Goal: Information Seeking & Learning: Compare options

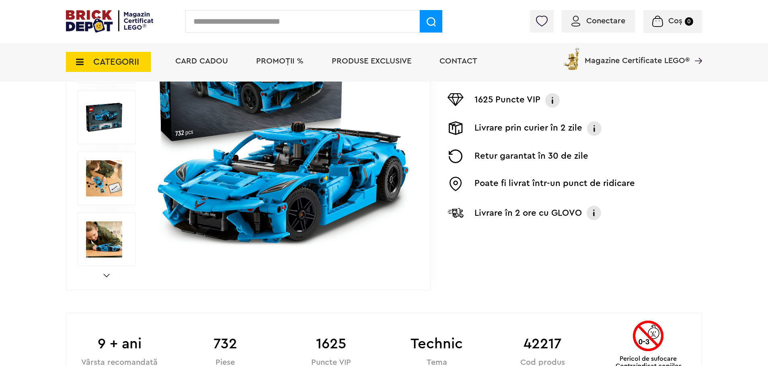
scroll to position [201, 0]
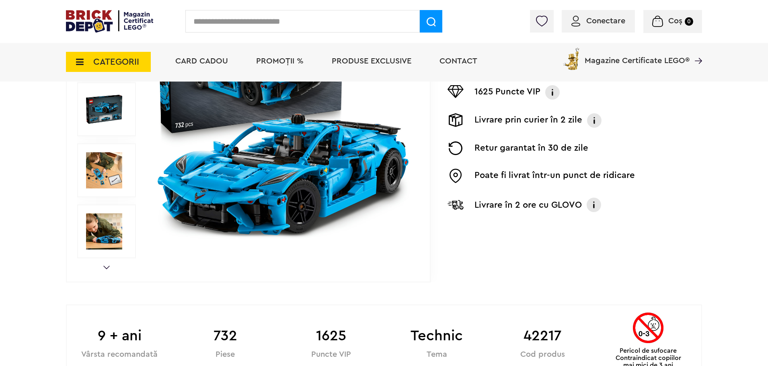
click at [97, 14] on img at bounding box center [109, 21] width 87 height 23
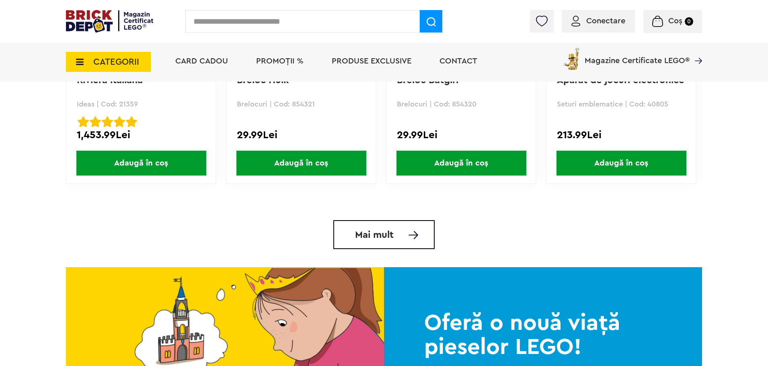
scroll to position [1970, 0]
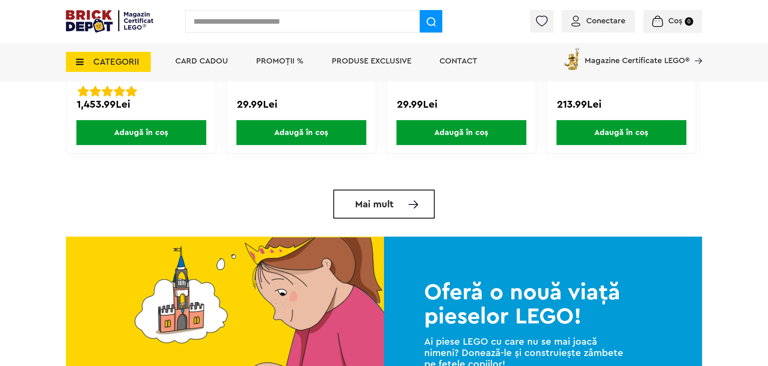
click at [410, 215] on link "Mai mult" at bounding box center [383, 204] width 101 height 29
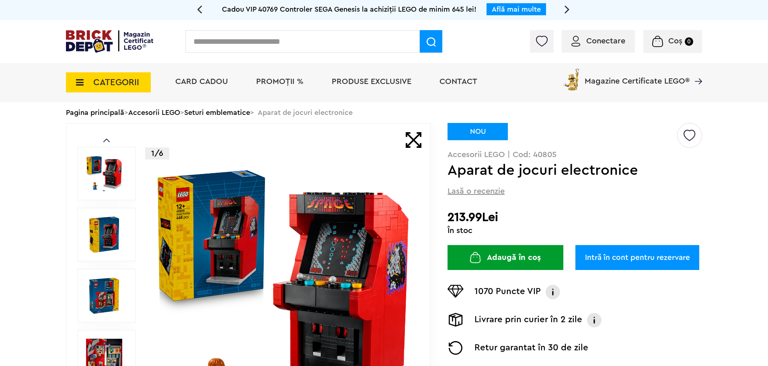
click at [352, 250] on img at bounding box center [283, 295] width 259 height 259
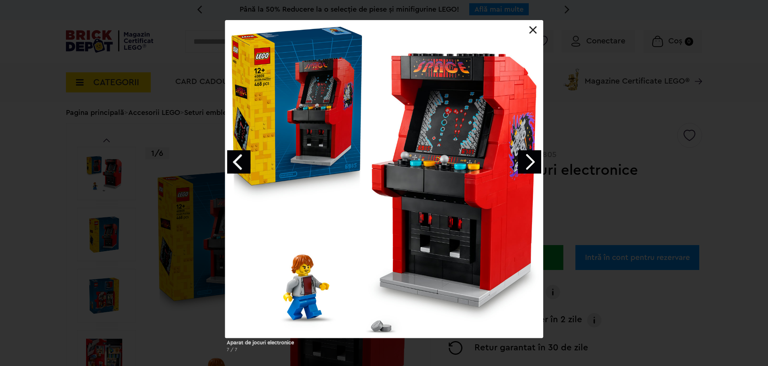
click at [532, 161] on link "Next image" at bounding box center [529, 161] width 23 height 23
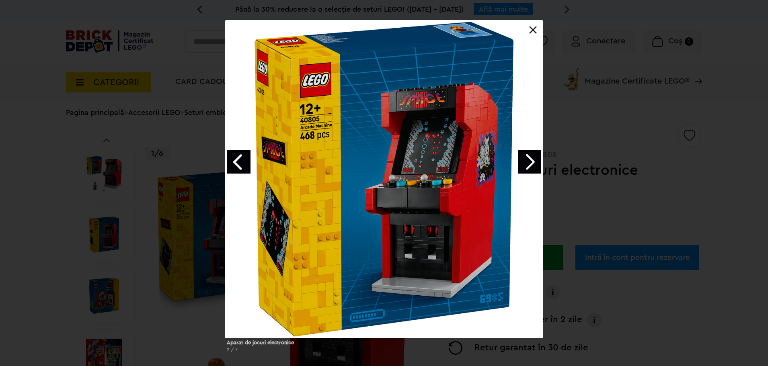
click at [532, 161] on link "Next image" at bounding box center [529, 161] width 23 height 23
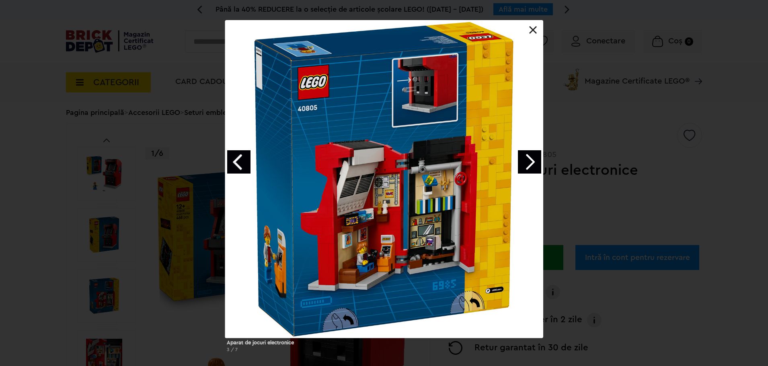
click at [530, 160] on link "Next image" at bounding box center [529, 161] width 23 height 23
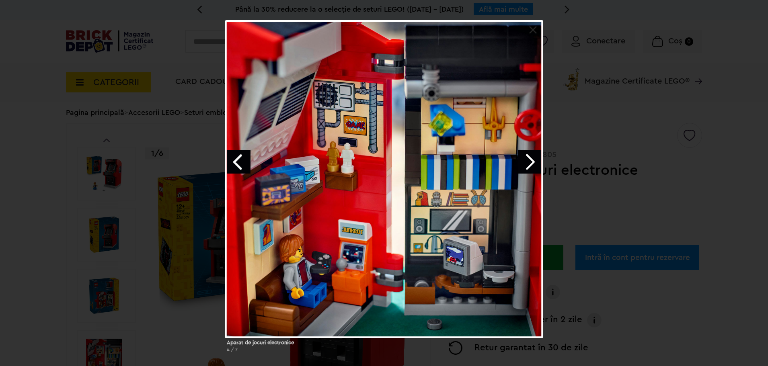
click at [530, 157] on link "Next image" at bounding box center [529, 161] width 23 height 23
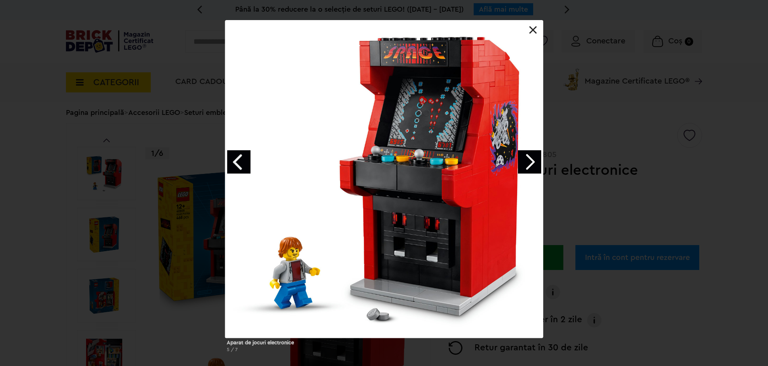
click at [530, 157] on link "Next image" at bounding box center [529, 161] width 23 height 23
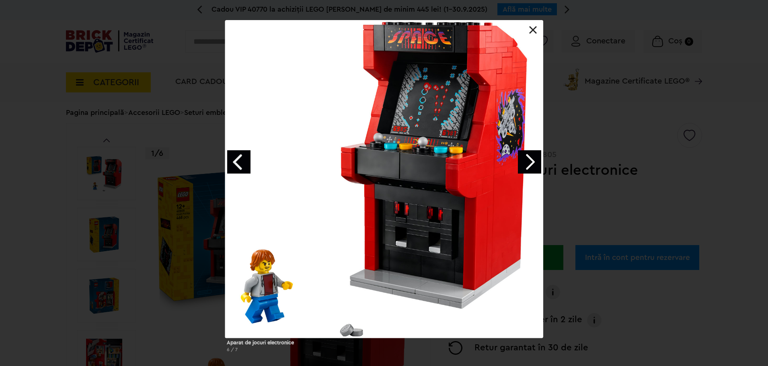
click at [530, 156] on link "Next image" at bounding box center [529, 161] width 23 height 23
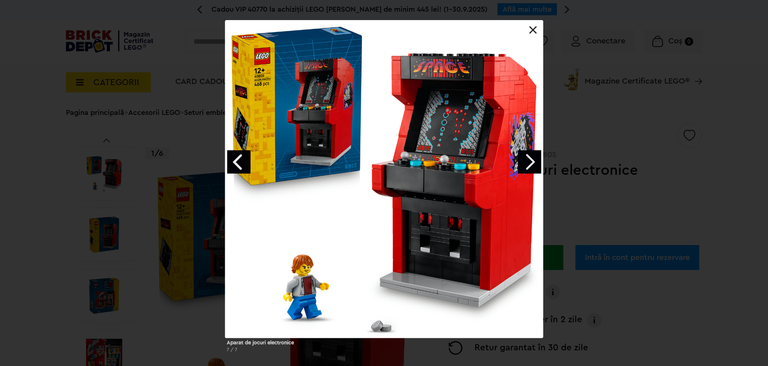
click at [530, 156] on link "Next image" at bounding box center [529, 161] width 23 height 23
click at [530, 162] on link "Next image" at bounding box center [529, 161] width 23 height 23
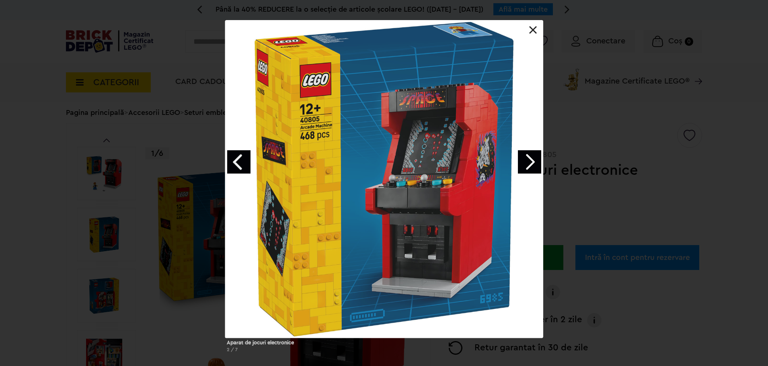
click at [687, 166] on div "Aparat de jocuri electronice 2 / 7" at bounding box center [384, 189] width 768 height 339
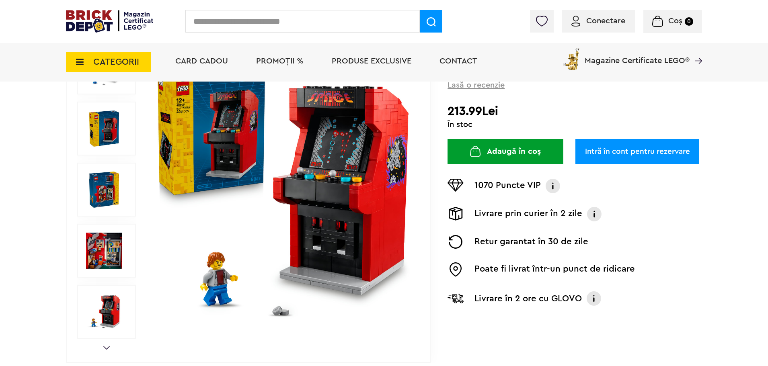
scroll to position [80, 0]
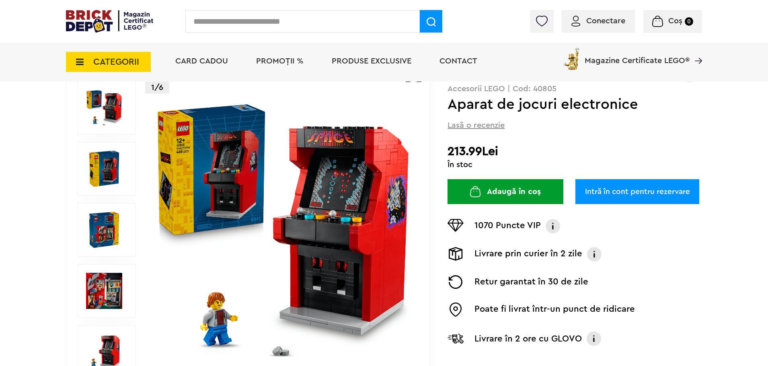
click at [110, 291] on img at bounding box center [104, 291] width 36 height 36
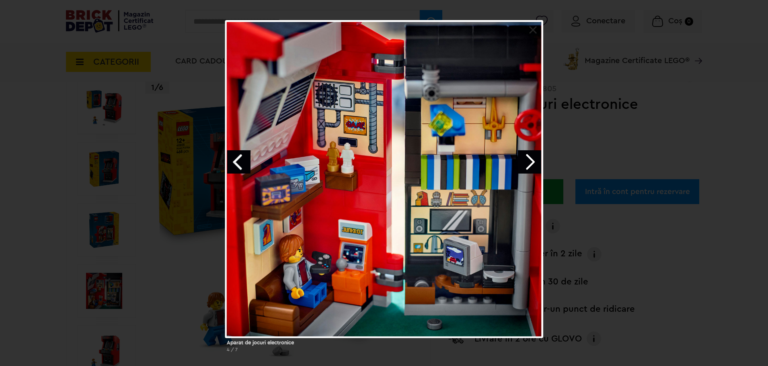
click at [611, 253] on div "Aparat de jocuri electronice 4 / 7" at bounding box center [384, 189] width 768 height 339
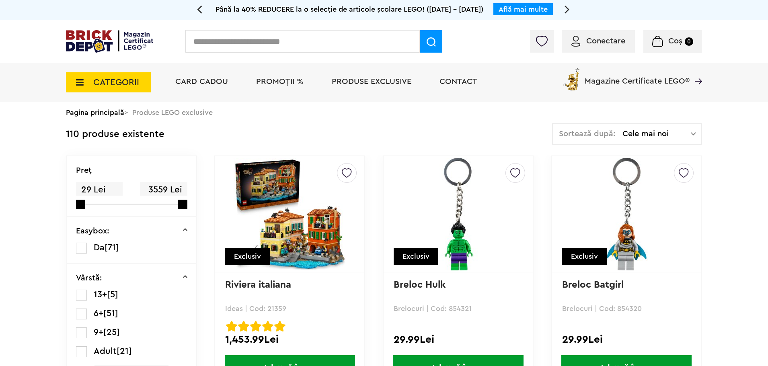
click at [277, 80] on span "PROMOȚII %" at bounding box center [279, 82] width 47 height 8
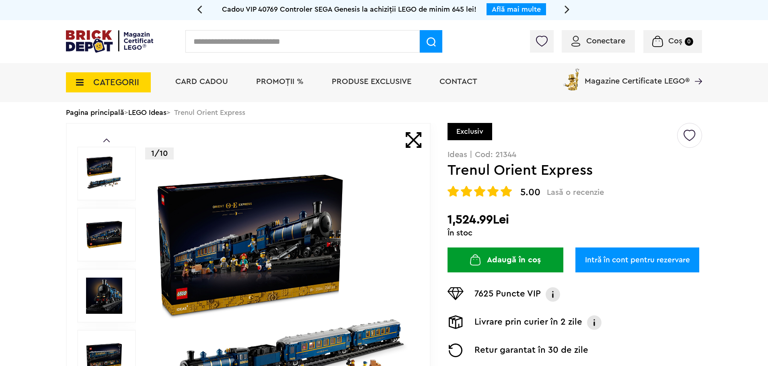
click at [285, 245] on img at bounding box center [283, 295] width 259 height 259
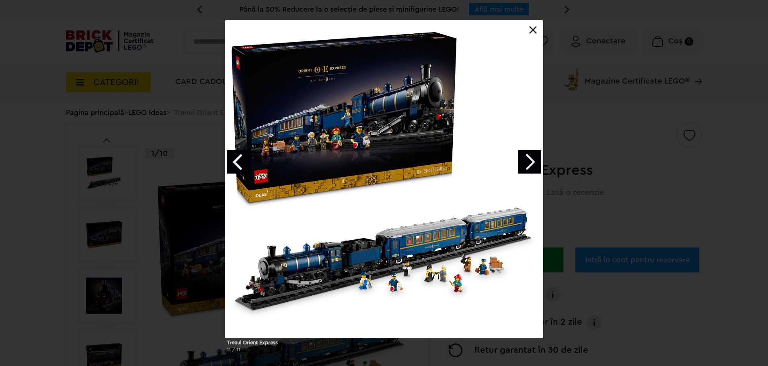
click at [530, 163] on link "Next image" at bounding box center [529, 161] width 23 height 23
click at [537, 154] on link "Next image" at bounding box center [529, 161] width 23 height 23
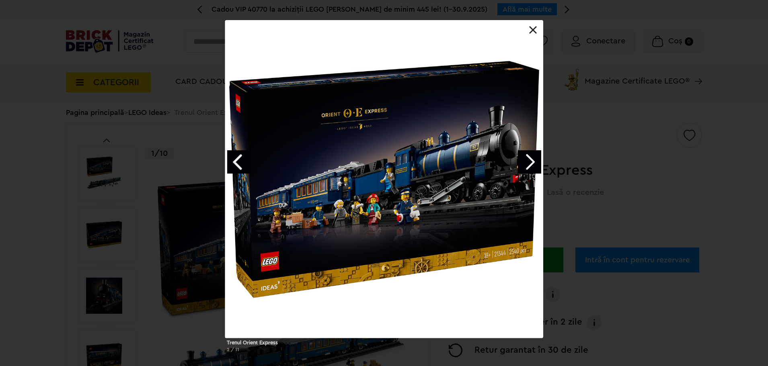
click at [537, 154] on link "Next image" at bounding box center [529, 161] width 23 height 23
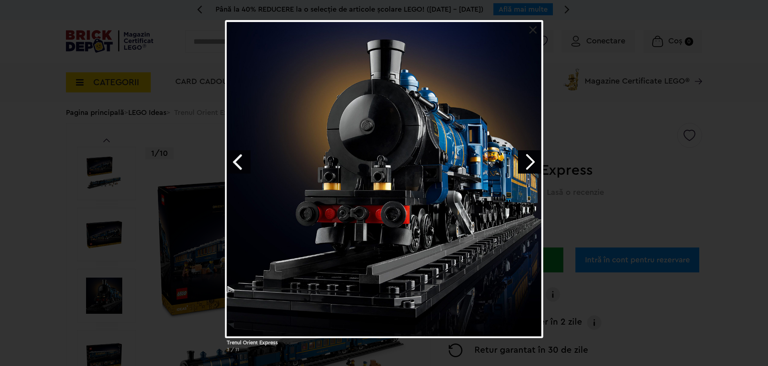
click at [534, 156] on link "Next image" at bounding box center [529, 161] width 23 height 23
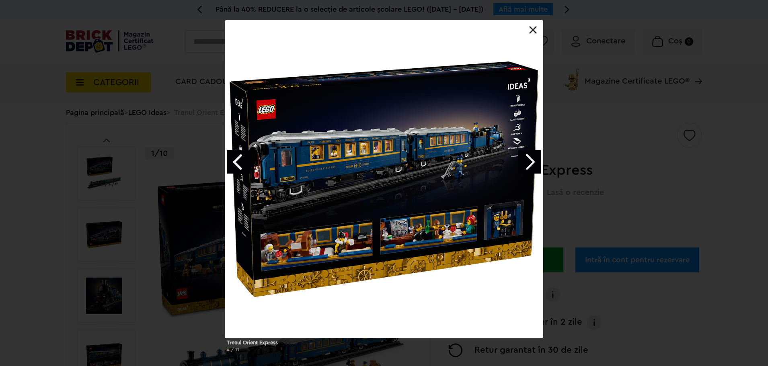
click at [534, 156] on link "Next image" at bounding box center [529, 161] width 23 height 23
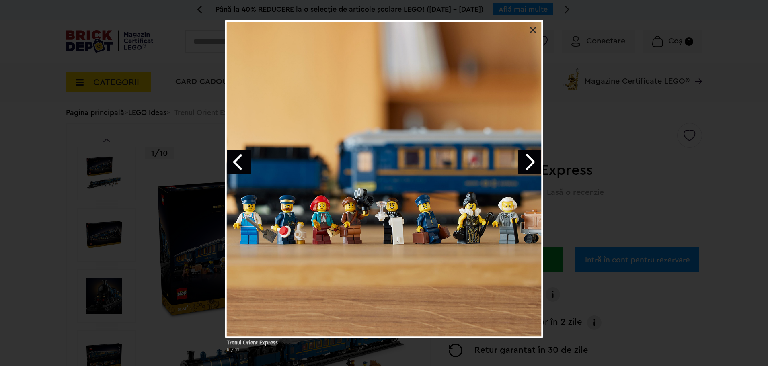
click at [243, 158] on link "Previous image" at bounding box center [238, 161] width 23 height 23
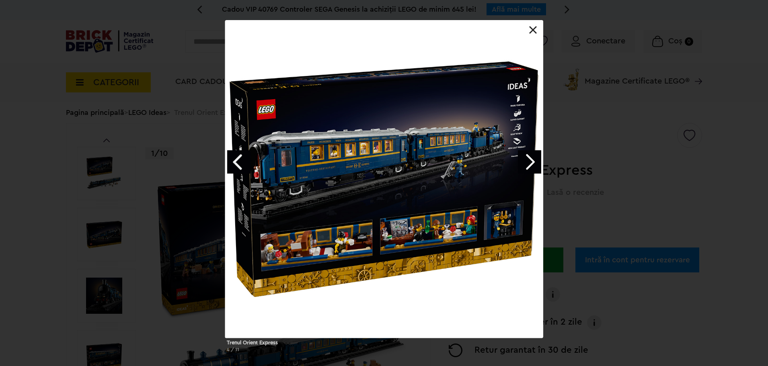
click at [534, 156] on link "Next image" at bounding box center [529, 161] width 23 height 23
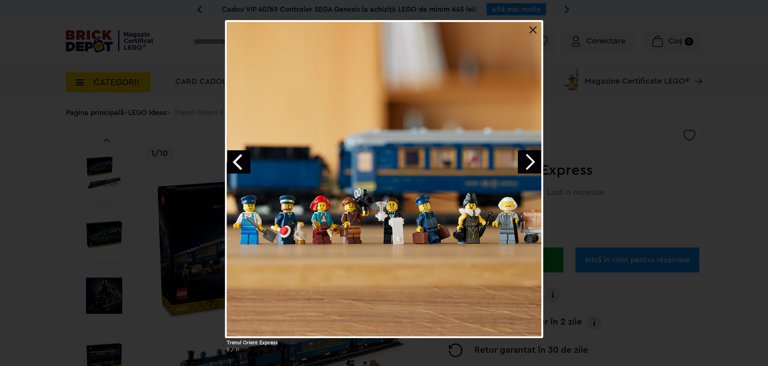
click at [532, 156] on link "Next image" at bounding box center [529, 161] width 23 height 23
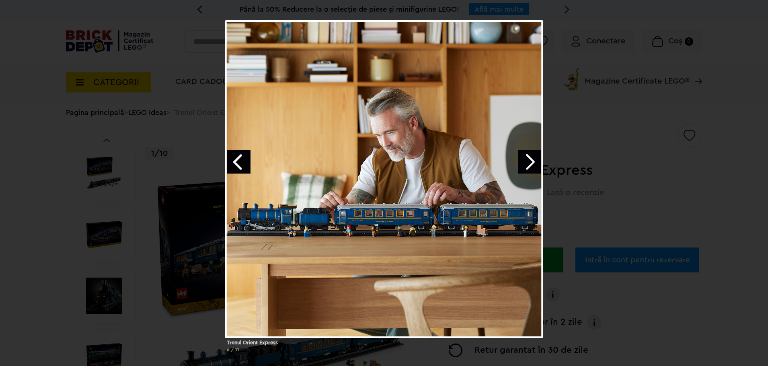
click at [532, 156] on link "Next image" at bounding box center [529, 161] width 23 height 23
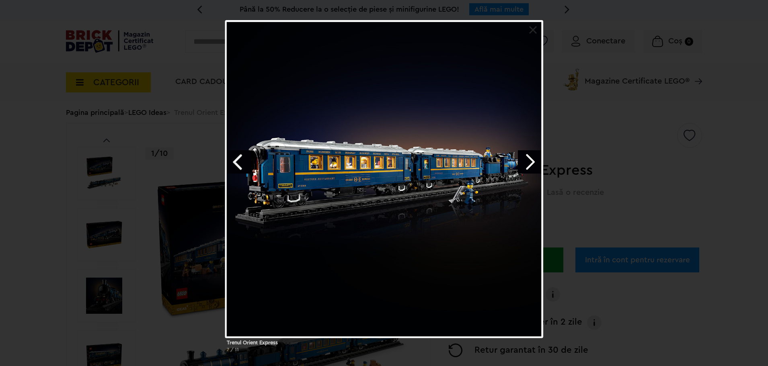
click at [532, 156] on link "Next image" at bounding box center [529, 161] width 23 height 23
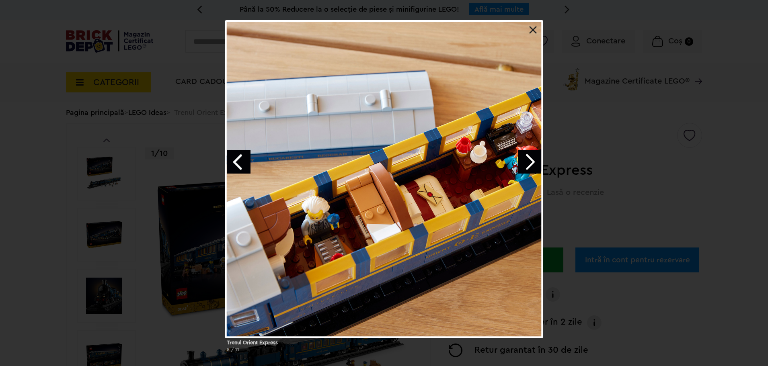
click at [532, 156] on link "Next image" at bounding box center [529, 161] width 23 height 23
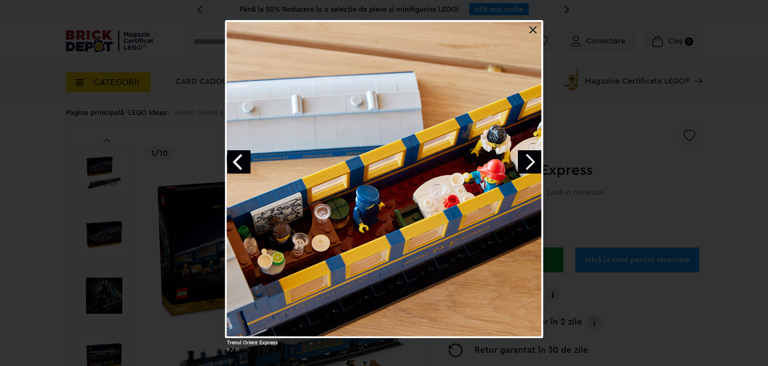
click at [532, 160] on link "Next image" at bounding box center [529, 161] width 23 height 23
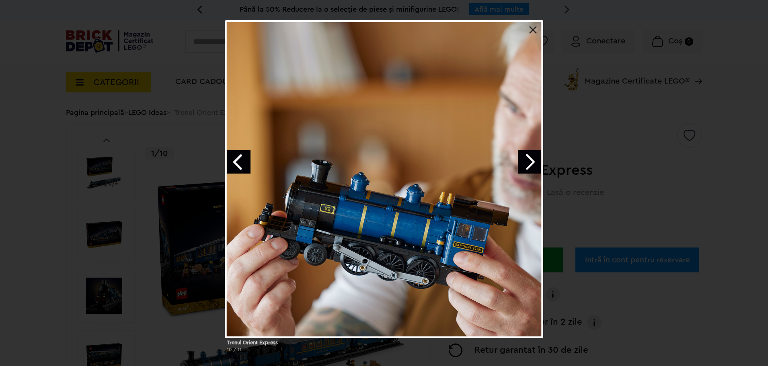
click at [532, 160] on link "Next image" at bounding box center [529, 161] width 23 height 23
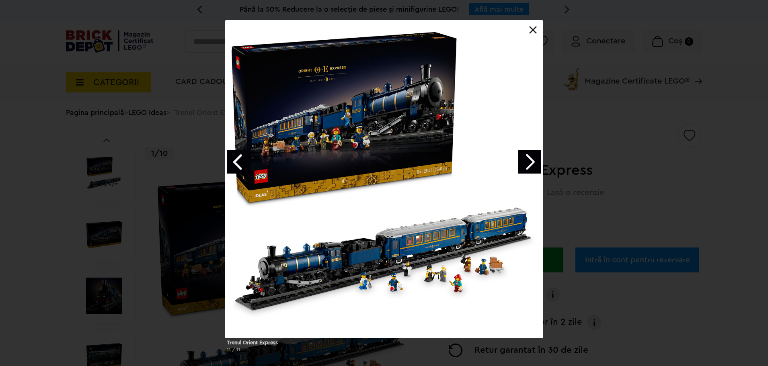
click at [532, 160] on link "Next image" at bounding box center [529, 161] width 23 height 23
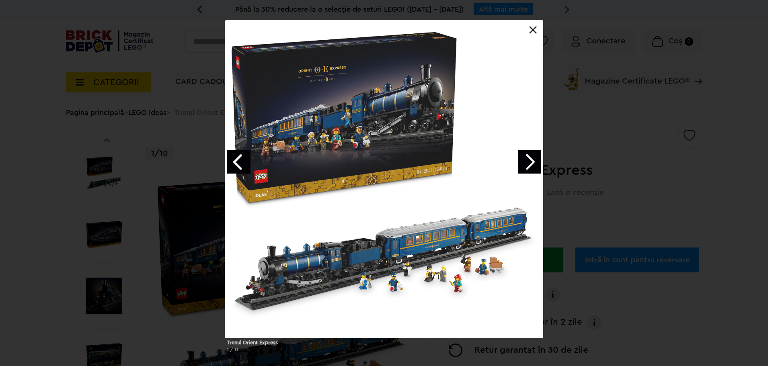
click at [532, 160] on link "Next image" at bounding box center [529, 161] width 23 height 23
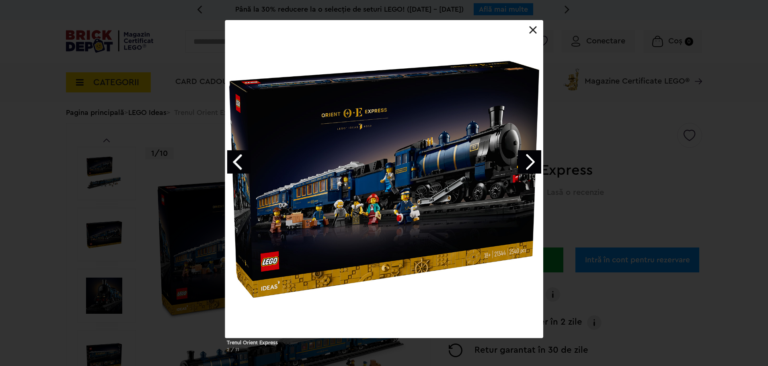
click at [532, 160] on link "Next image" at bounding box center [529, 161] width 23 height 23
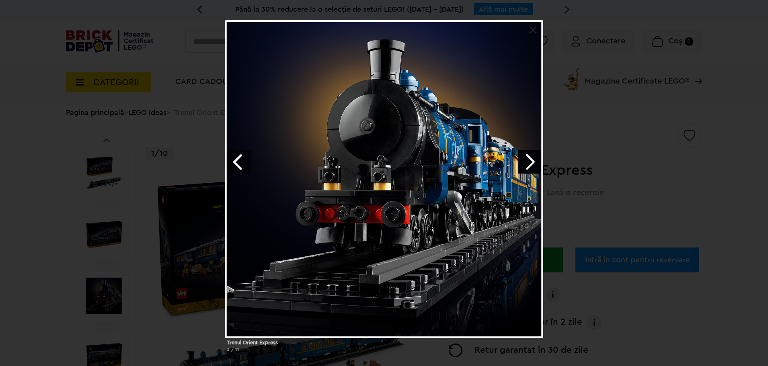
click at [532, 160] on link "Next image" at bounding box center [529, 161] width 23 height 23
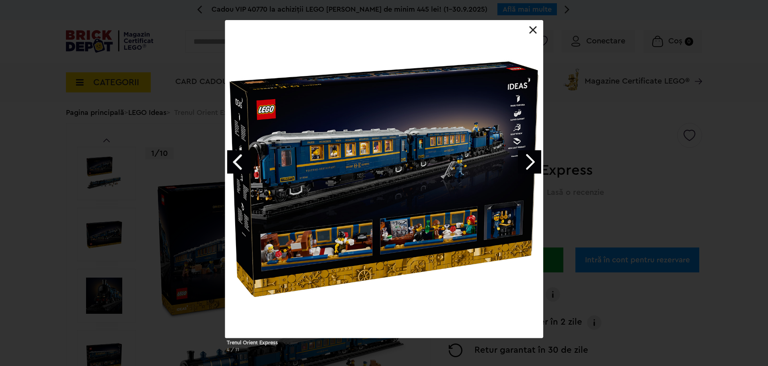
click at [532, 160] on link "Next image" at bounding box center [529, 161] width 23 height 23
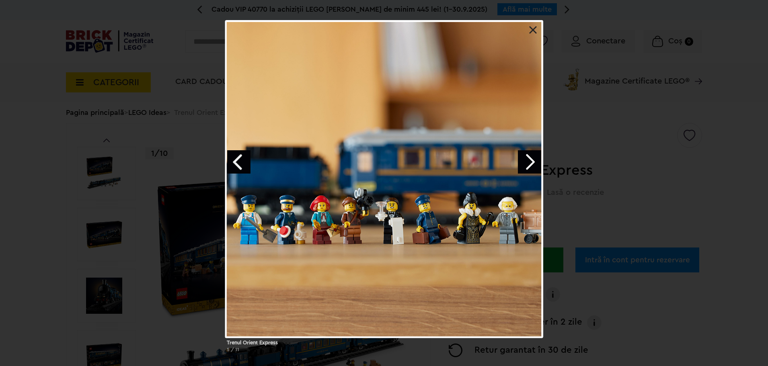
click at [641, 173] on div "Trenul Orient Express 5 / 11" at bounding box center [384, 189] width 768 height 339
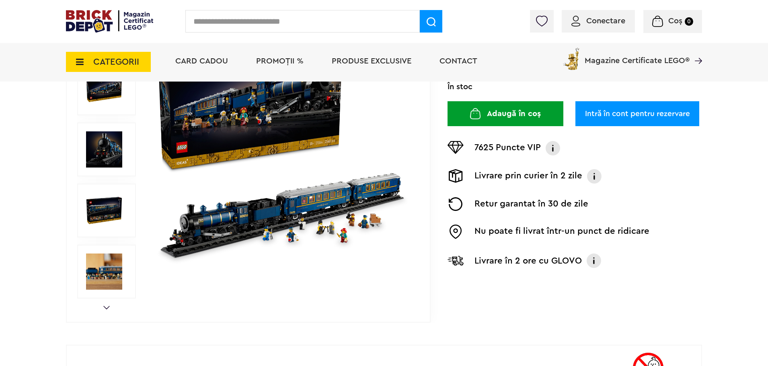
scroll to position [80, 0]
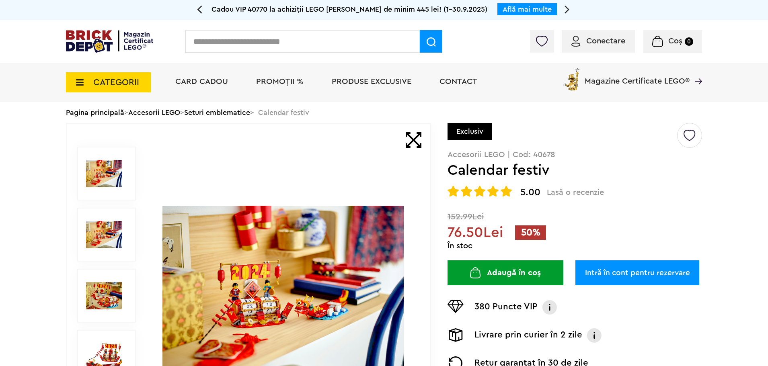
click at [262, 320] on img at bounding box center [282, 296] width 241 height 241
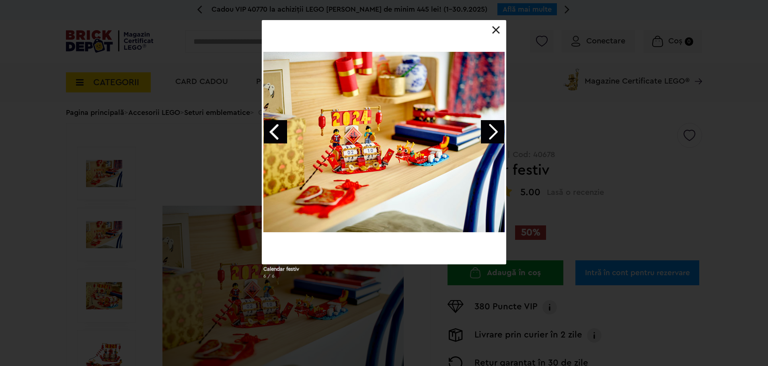
click at [492, 131] on link "Next image" at bounding box center [492, 131] width 23 height 23
click at [493, 130] on link "Next image" at bounding box center [492, 131] width 23 height 23
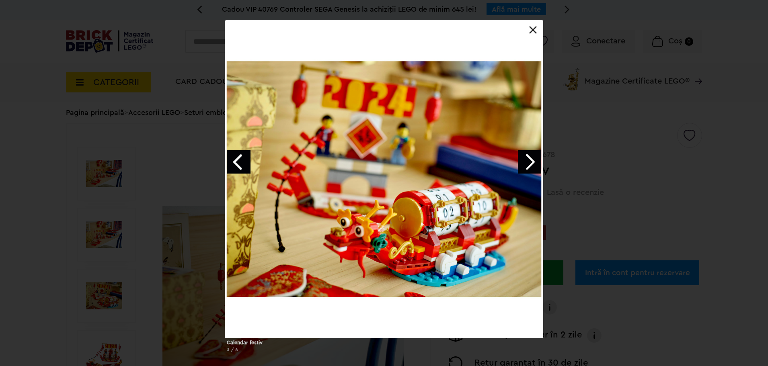
click at [527, 170] on link "Next image" at bounding box center [529, 161] width 23 height 23
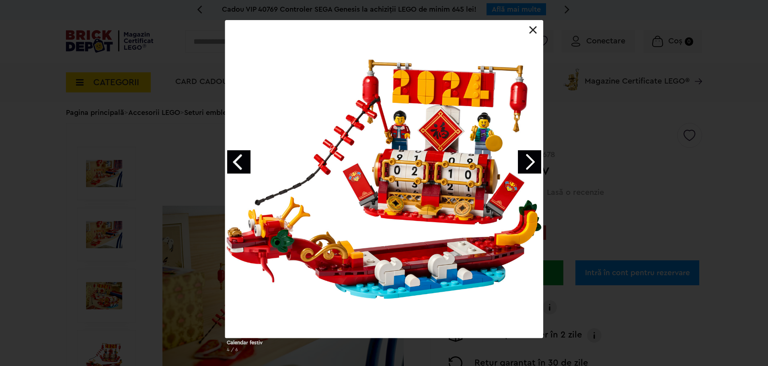
click at [527, 170] on link "Next image" at bounding box center [529, 161] width 23 height 23
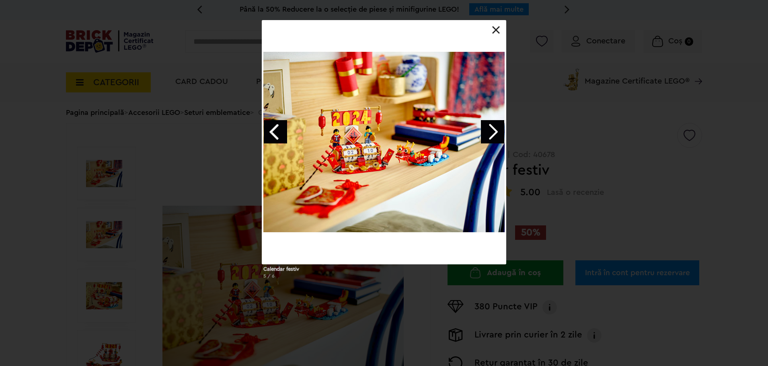
click at [626, 156] on div "Calendar festiv 5 / 6" at bounding box center [384, 152] width 768 height 265
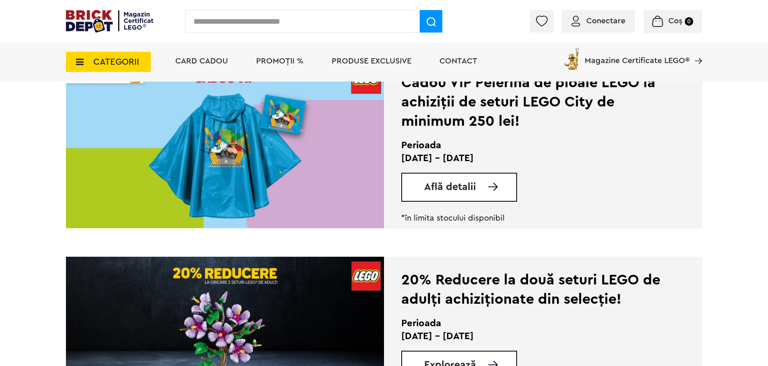
scroll to position [523, 0]
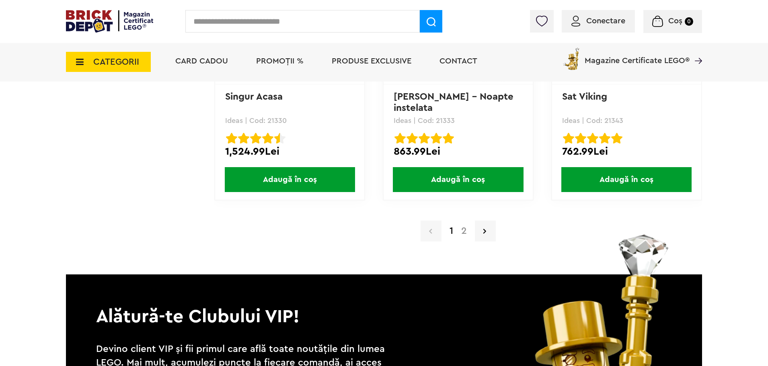
scroll to position [7921, 0]
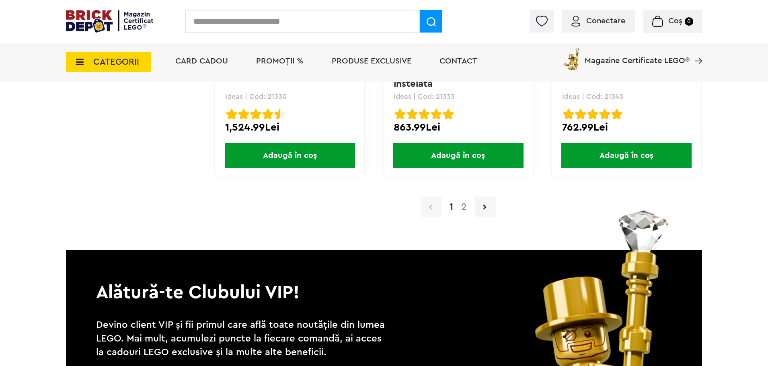
click at [466, 209] on link "2" at bounding box center [464, 207] width 14 height 10
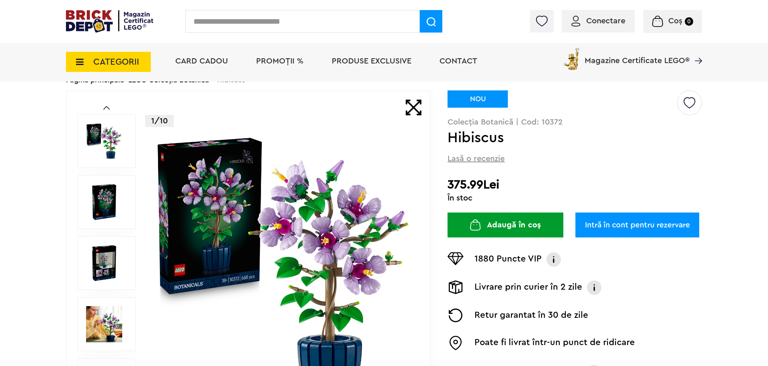
scroll to position [80, 0]
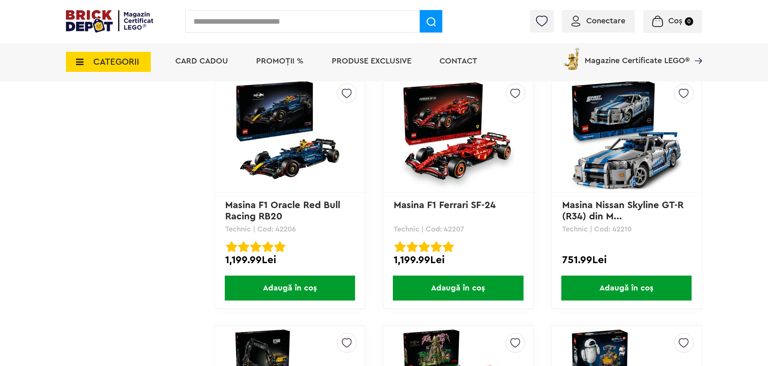
scroll to position [5790, 0]
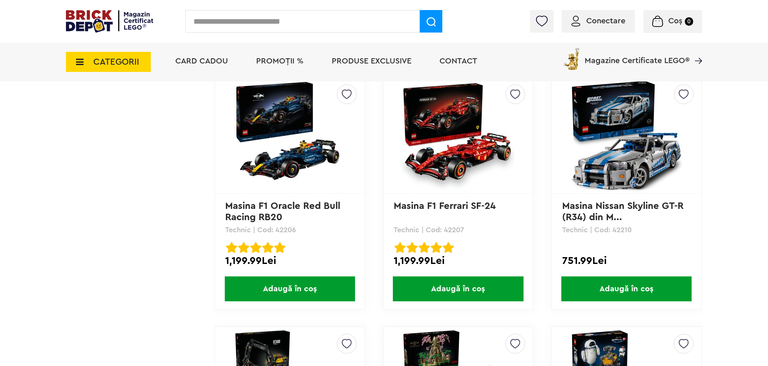
click at [612, 148] on img at bounding box center [626, 135] width 113 height 113
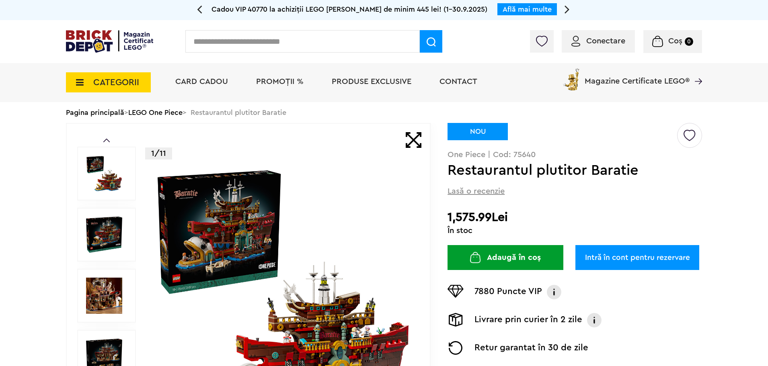
click at [246, 233] on img at bounding box center [283, 295] width 259 height 259
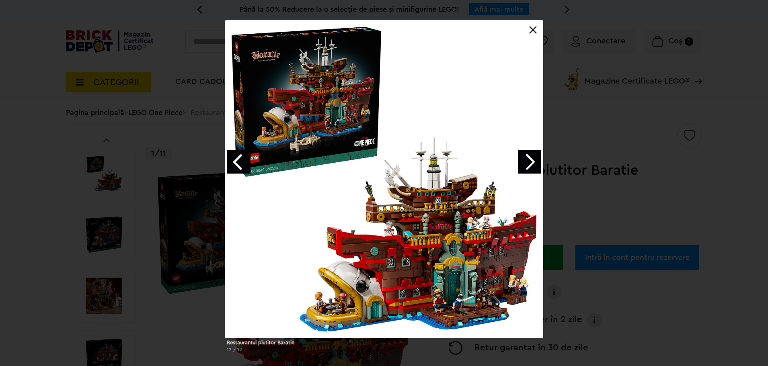
click at [534, 164] on link "Next image" at bounding box center [529, 161] width 23 height 23
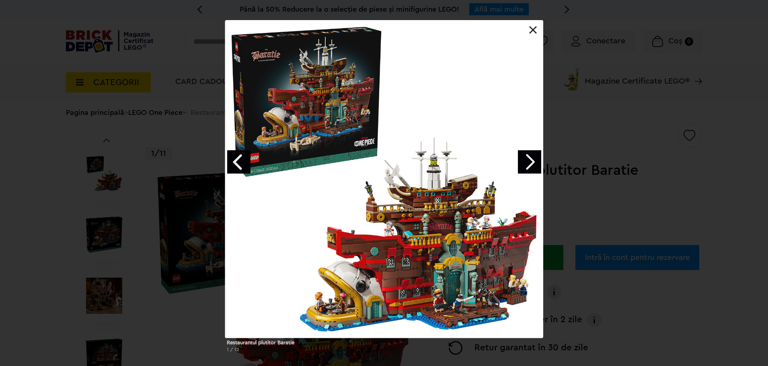
click at [534, 164] on link "Next image" at bounding box center [529, 161] width 23 height 23
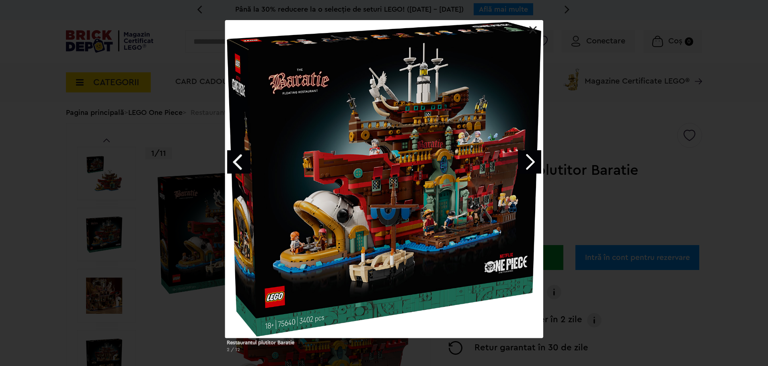
click at [534, 164] on link "Next image" at bounding box center [529, 161] width 23 height 23
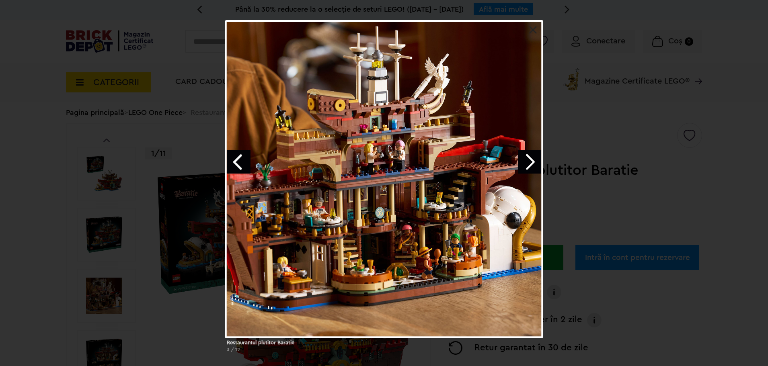
click at [239, 160] on link "Previous image" at bounding box center [238, 161] width 23 height 23
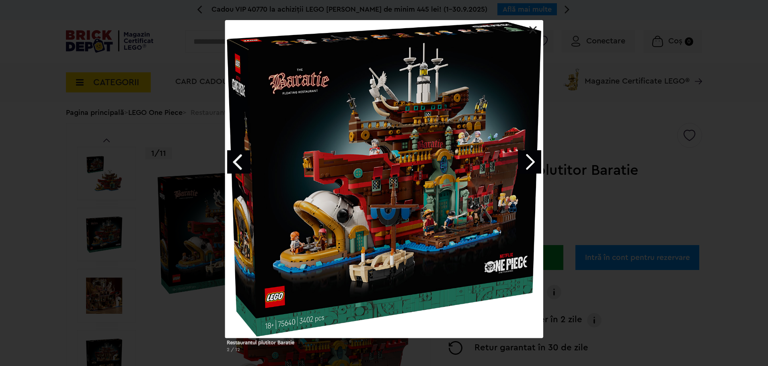
click at [531, 163] on link "Next image" at bounding box center [529, 161] width 23 height 23
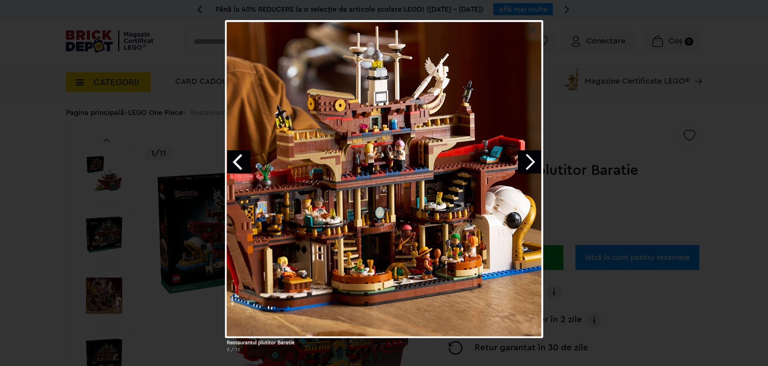
click at [531, 163] on link "Next image" at bounding box center [529, 161] width 23 height 23
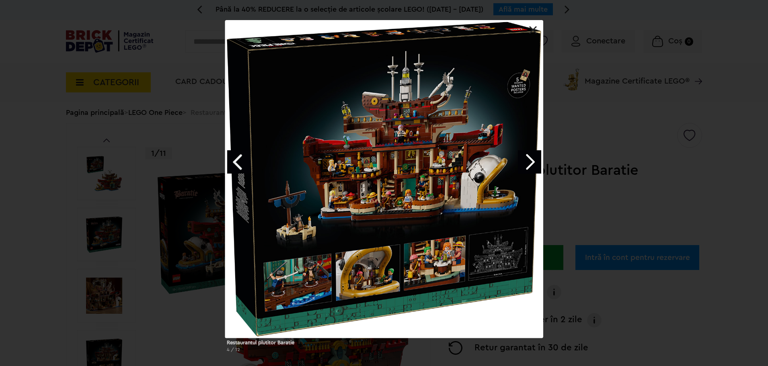
click at [531, 163] on link "Next image" at bounding box center [529, 161] width 23 height 23
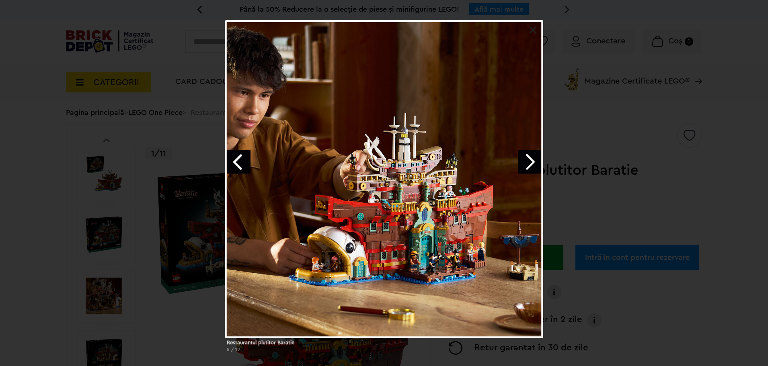
click at [531, 163] on link "Next image" at bounding box center [529, 161] width 23 height 23
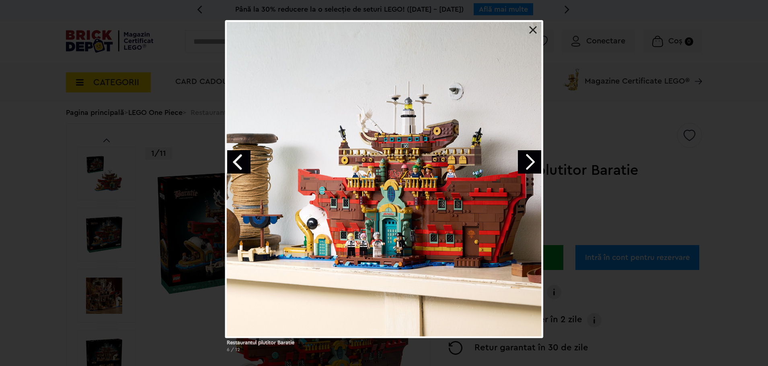
click at [531, 163] on link "Next image" at bounding box center [529, 161] width 23 height 23
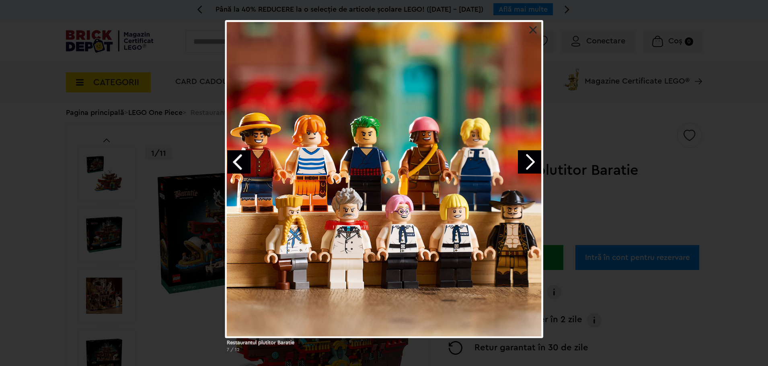
click at [528, 28] on div at bounding box center [384, 179] width 318 height 318
click at [532, 28] on link at bounding box center [533, 30] width 8 height 8
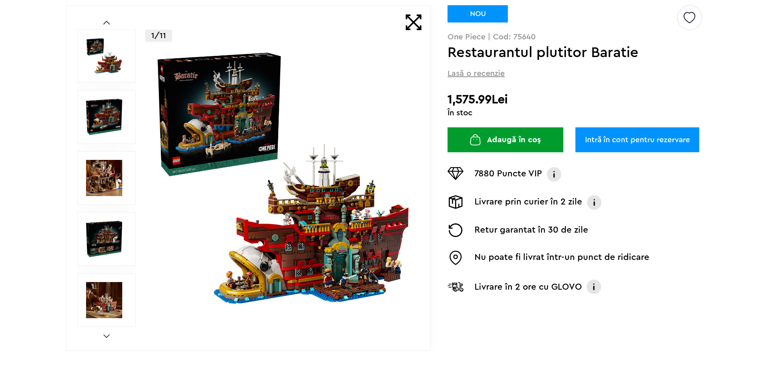
scroll to position [201, 0]
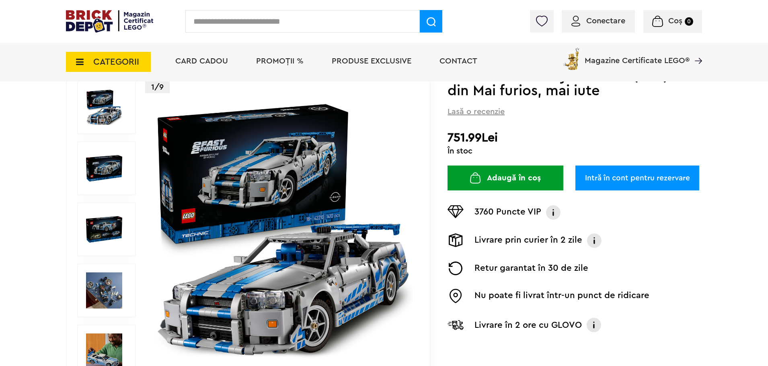
scroll to position [80, 0]
click at [103, 169] on img at bounding box center [104, 169] width 36 height 36
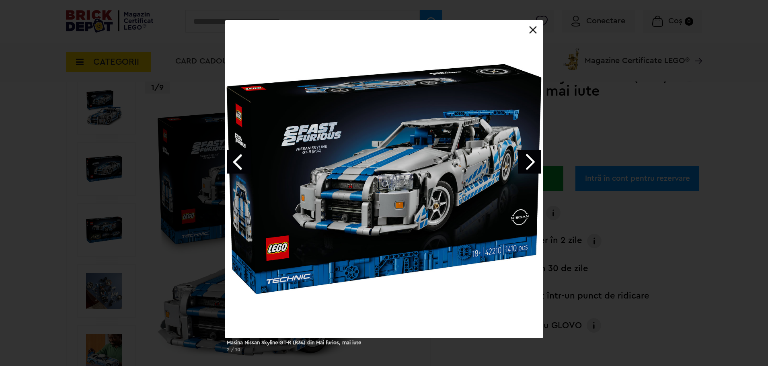
click at [529, 157] on link "Next image" at bounding box center [529, 161] width 23 height 23
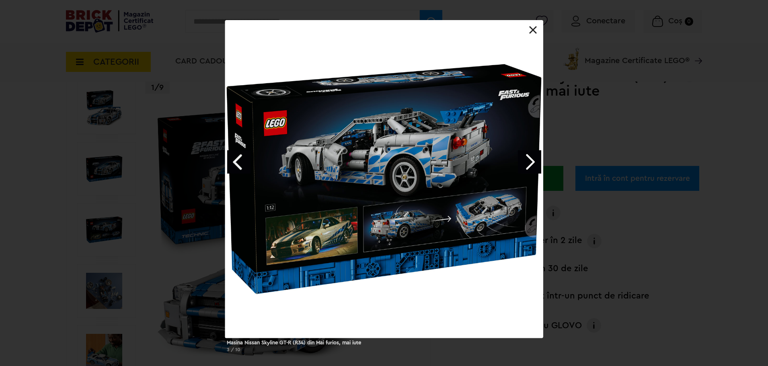
click at [529, 157] on link "Next image" at bounding box center [529, 161] width 23 height 23
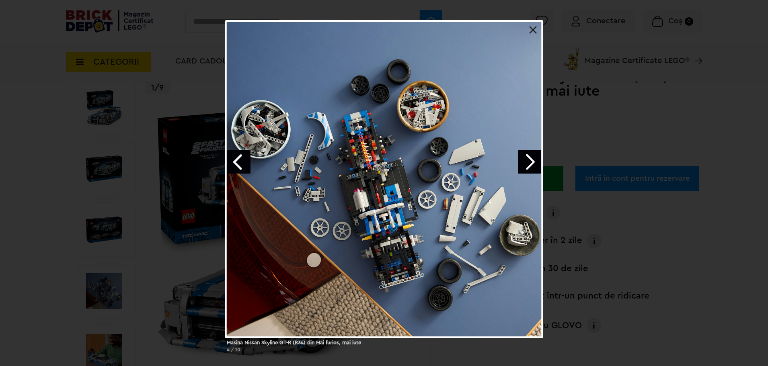
click at [529, 157] on link "Next image" at bounding box center [529, 161] width 23 height 23
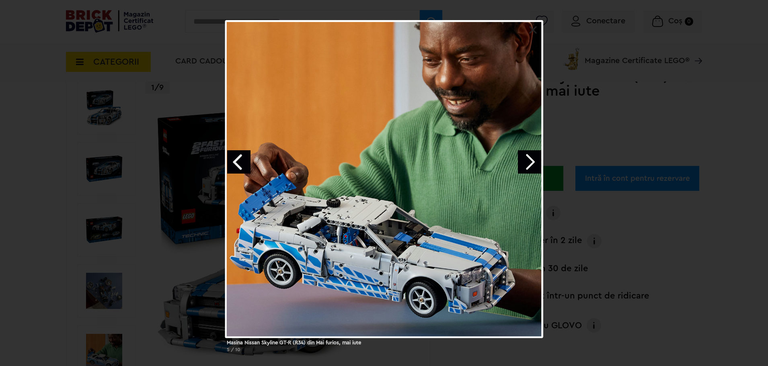
click at [529, 157] on link "Next image" at bounding box center [529, 161] width 23 height 23
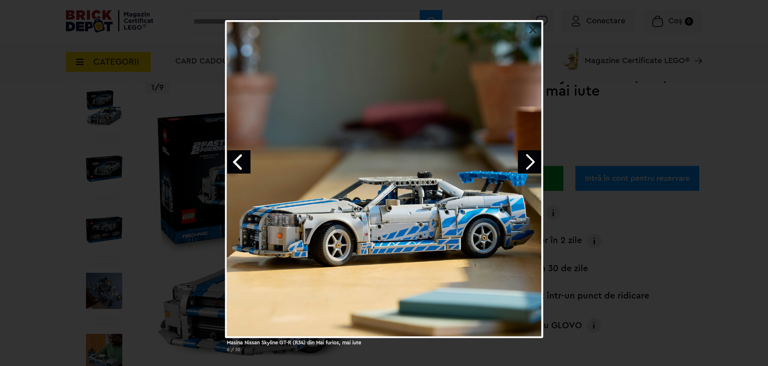
click at [529, 157] on link "Next image" at bounding box center [529, 161] width 23 height 23
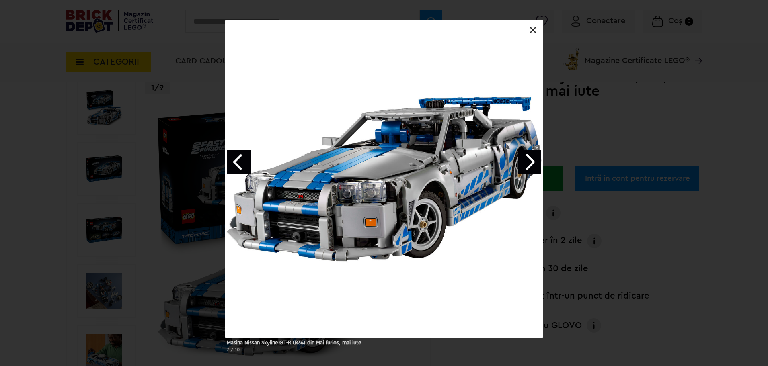
click at [529, 157] on link "Next image" at bounding box center [529, 161] width 23 height 23
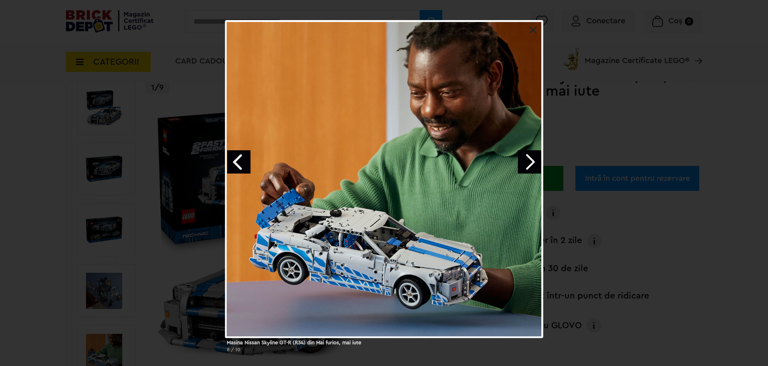
click at [529, 157] on link "Next image" at bounding box center [529, 161] width 23 height 23
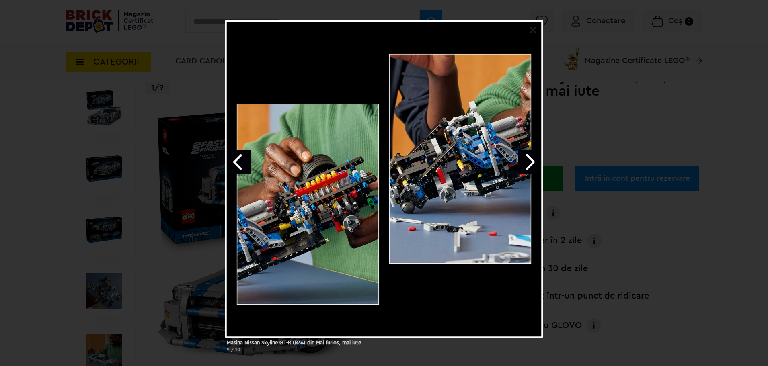
click at [529, 157] on link "Next image" at bounding box center [529, 161] width 23 height 23
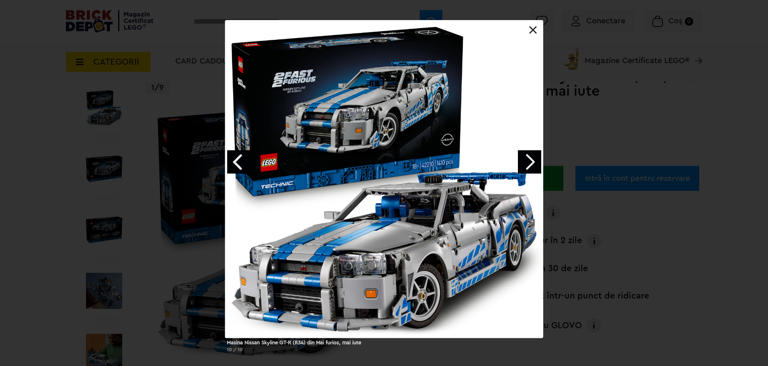
click at [529, 157] on link "Next image" at bounding box center [529, 161] width 23 height 23
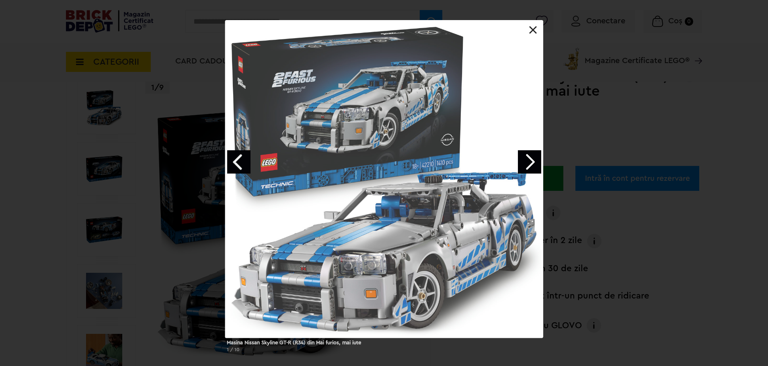
click at [529, 157] on link "Next image" at bounding box center [529, 161] width 23 height 23
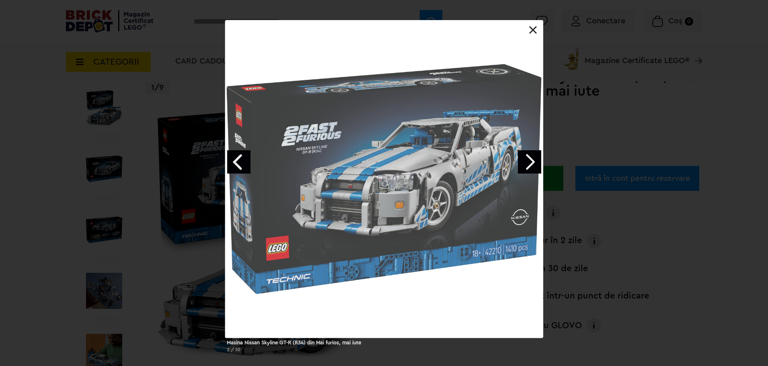
click at [529, 157] on link "Next image" at bounding box center [529, 161] width 23 height 23
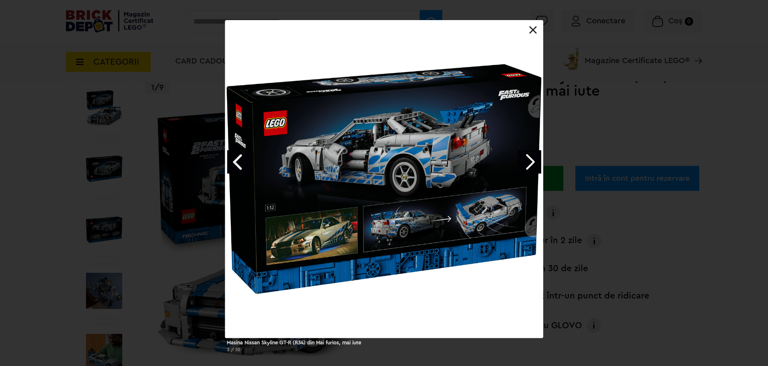
click at [529, 157] on link "Next image" at bounding box center [529, 161] width 23 height 23
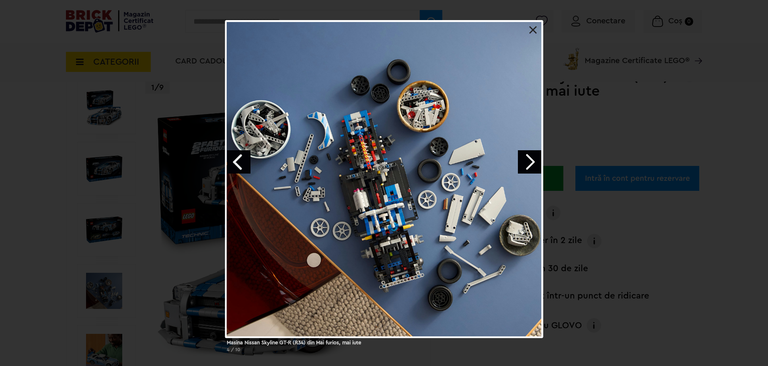
click at [624, 133] on div "Masina Nissan Skyline GT-R (R34) din Mai furios, mai iute 4 / 10" at bounding box center [384, 189] width 768 height 339
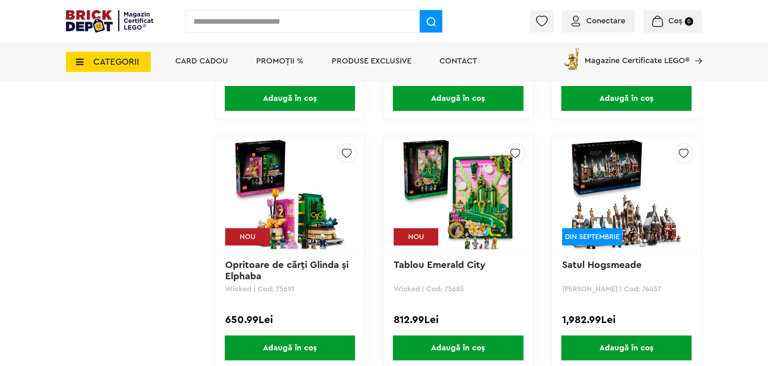
scroll to position [6232, 0]
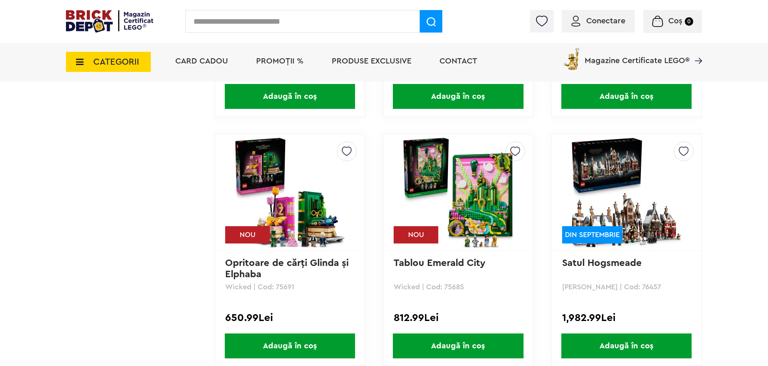
click at [647, 224] on img at bounding box center [626, 192] width 113 height 113
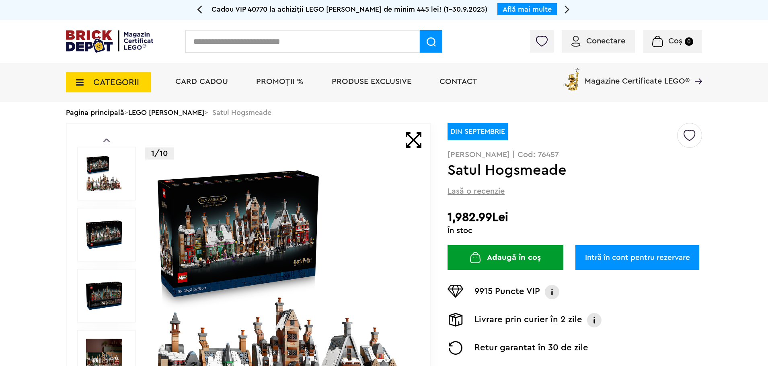
click at [318, 319] on img at bounding box center [283, 295] width 259 height 259
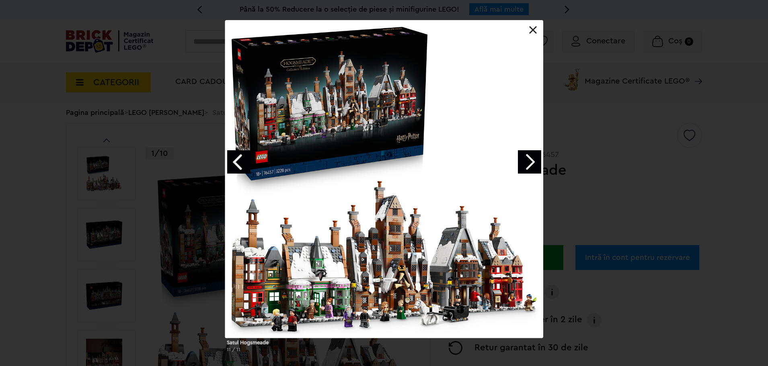
click at [532, 158] on link "Next image" at bounding box center [529, 161] width 23 height 23
click at [531, 158] on link "Next image" at bounding box center [529, 161] width 23 height 23
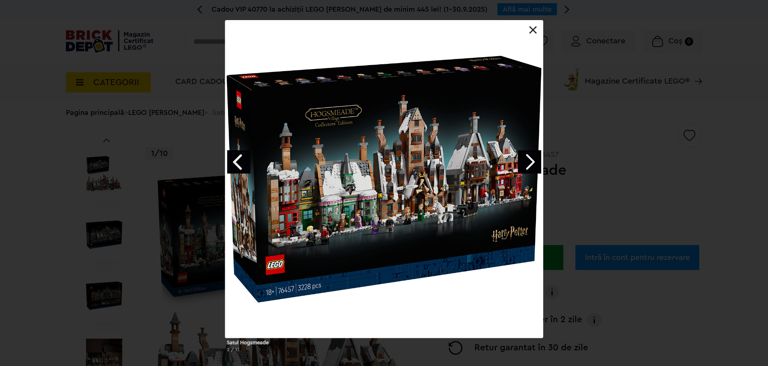
click at [527, 158] on link "Next image" at bounding box center [529, 161] width 23 height 23
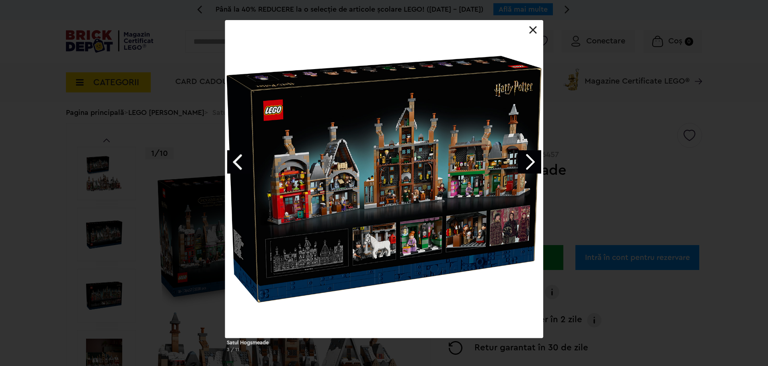
click at [675, 178] on div "Satul Hogsmeade 3 / 11" at bounding box center [384, 189] width 768 height 339
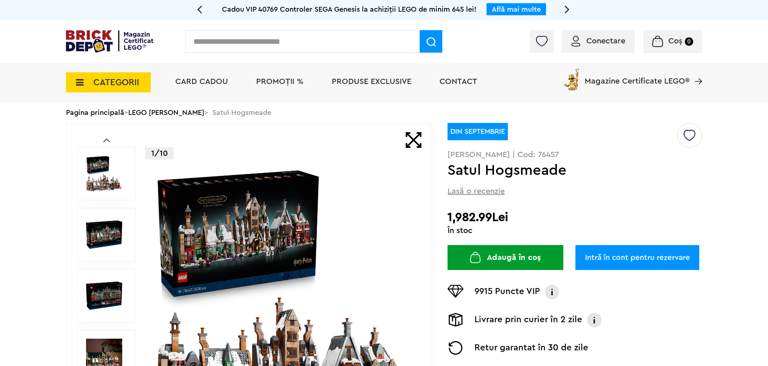
click at [154, 113] on link "LEGO [PERSON_NAME]" at bounding box center [166, 112] width 76 height 7
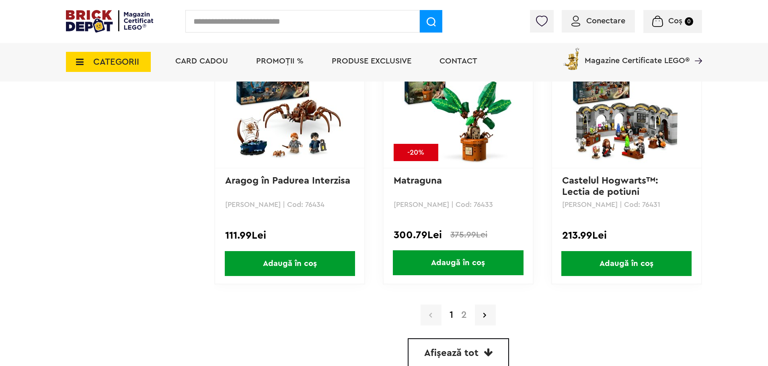
scroll to position [2332, 0]
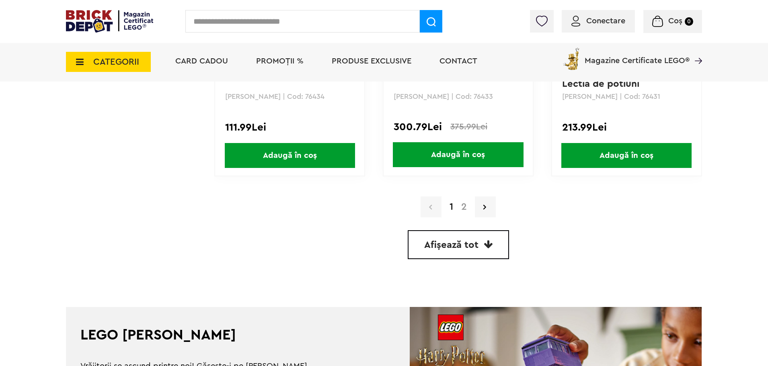
click at [465, 204] on link "2" at bounding box center [464, 207] width 14 height 10
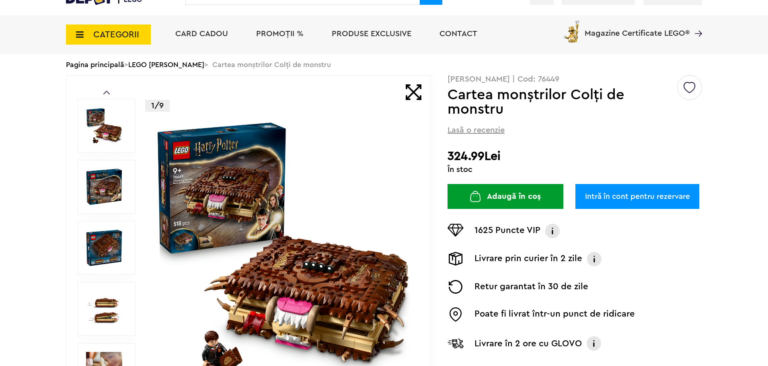
scroll to position [80, 0]
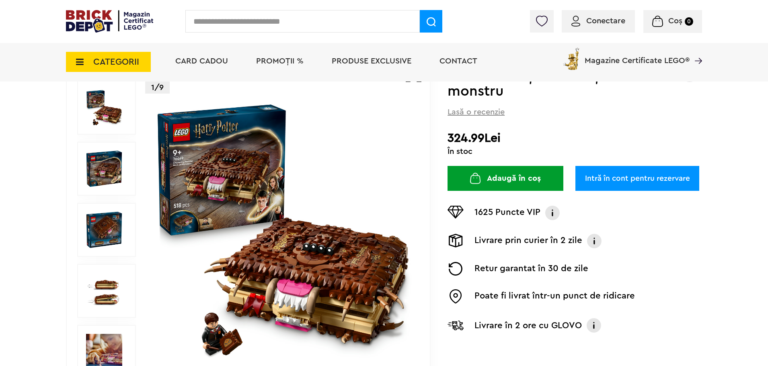
drag, startPoint x: 100, startPoint y: 275, endPoint x: 107, endPoint y: 276, distance: 7.2
click at [100, 275] on img at bounding box center [104, 291] width 36 height 36
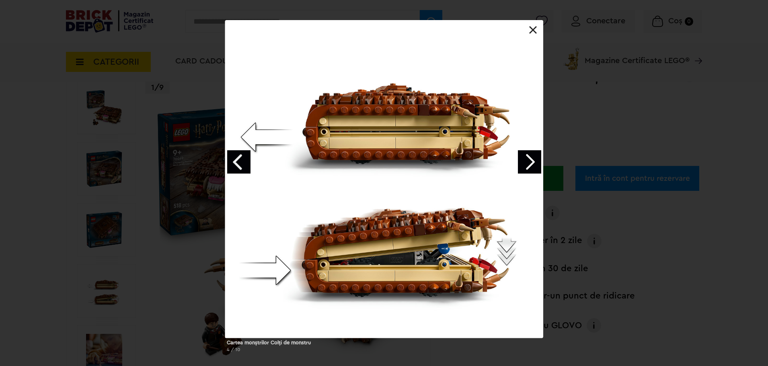
click at [527, 163] on link "Next image" at bounding box center [529, 161] width 23 height 23
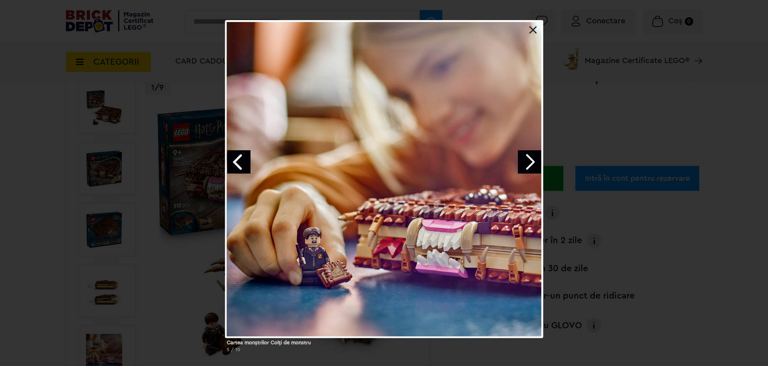
click at [527, 163] on link "Next image" at bounding box center [529, 161] width 23 height 23
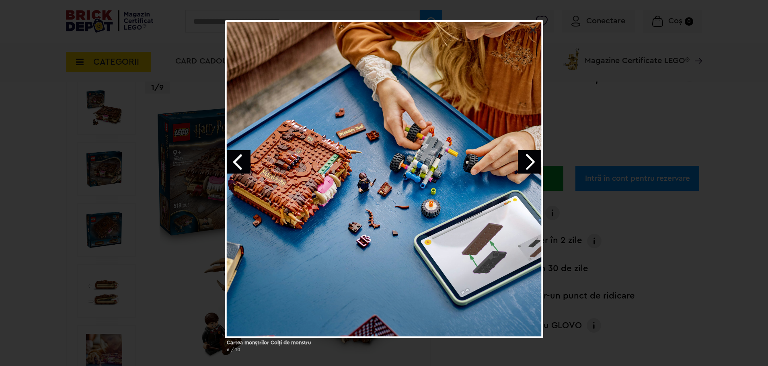
click at [527, 163] on link "Next image" at bounding box center [529, 161] width 23 height 23
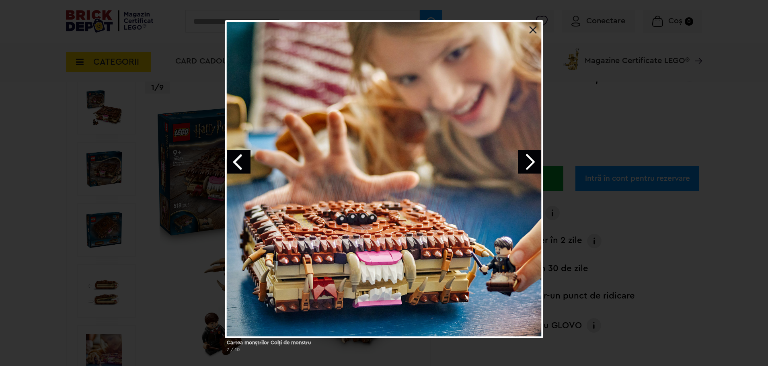
click at [527, 163] on link "Next image" at bounding box center [529, 161] width 23 height 23
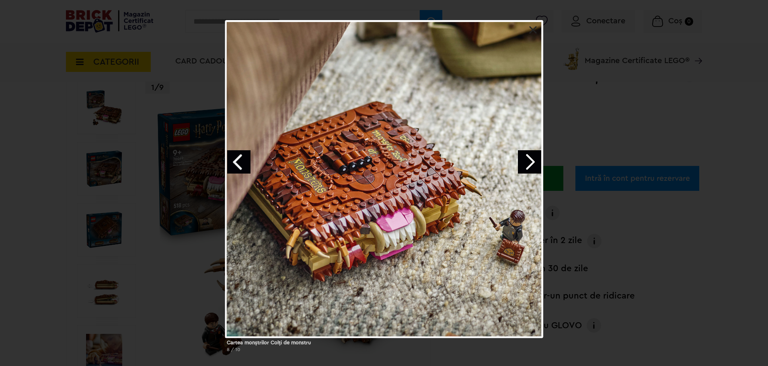
click at [527, 163] on link "Next image" at bounding box center [529, 161] width 23 height 23
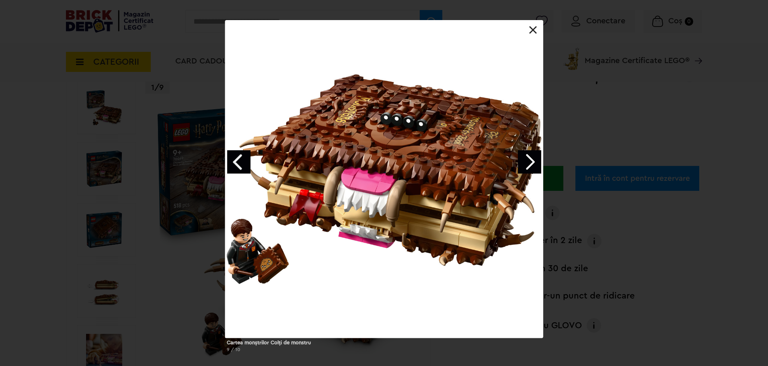
click at [527, 163] on link "Next image" at bounding box center [529, 161] width 23 height 23
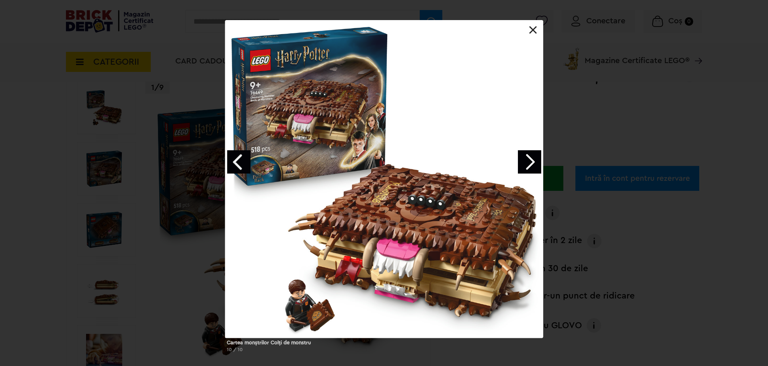
click at [527, 163] on link "Next image" at bounding box center [529, 161] width 23 height 23
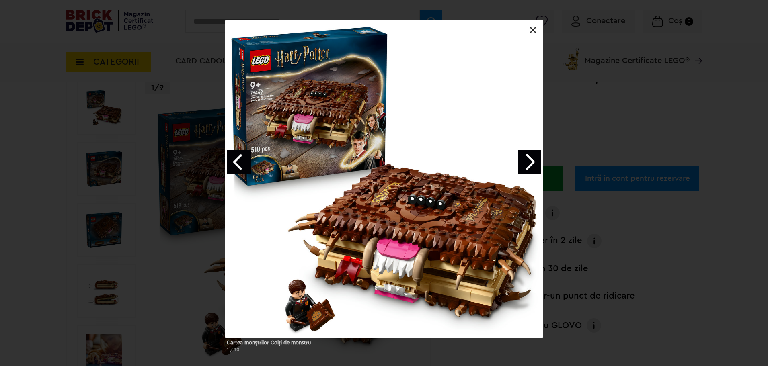
click at [527, 163] on link "Next image" at bounding box center [529, 161] width 23 height 23
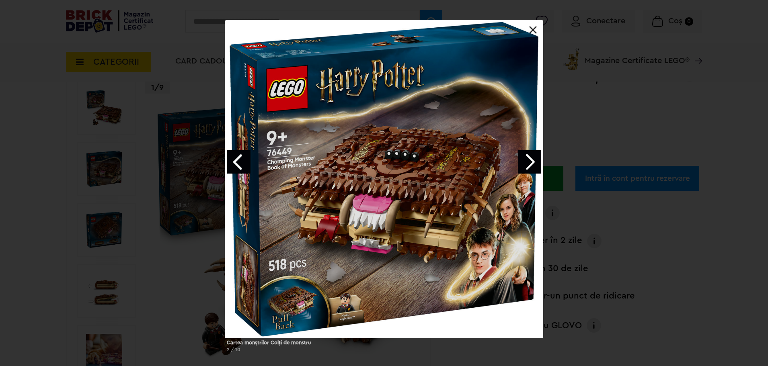
click at [527, 163] on link "Next image" at bounding box center [529, 161] width 23 height 23
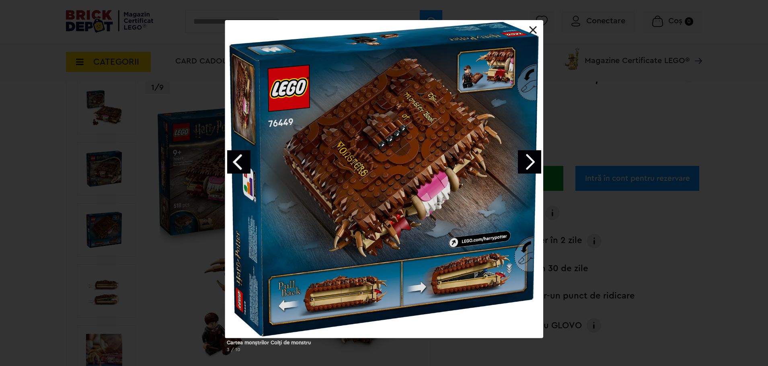
click at [527, 163] on link "Next image" at bounding box center [529, 161] width 23 height 23
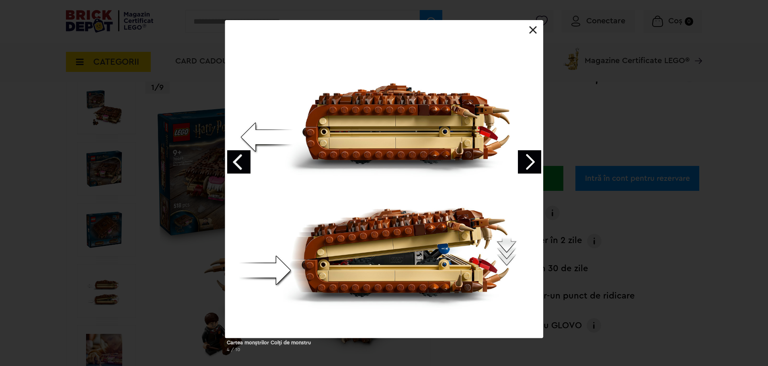
click at [527, 163] on link "Next image" at bounding box center [529, 161] width 23 height 23
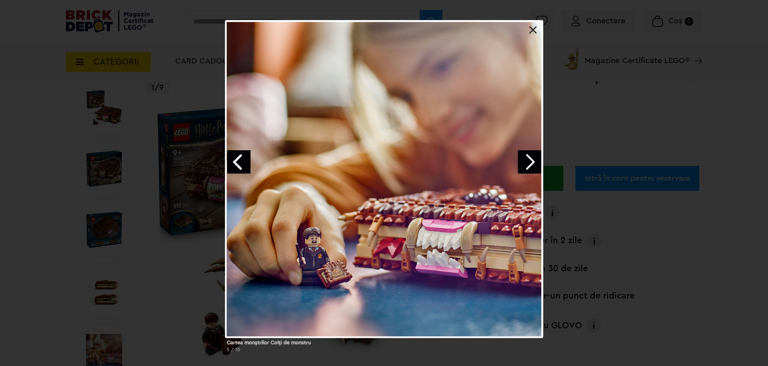
click at [527, 163] on link "Next image" at bounding box center [529, 161] width 23 height 23
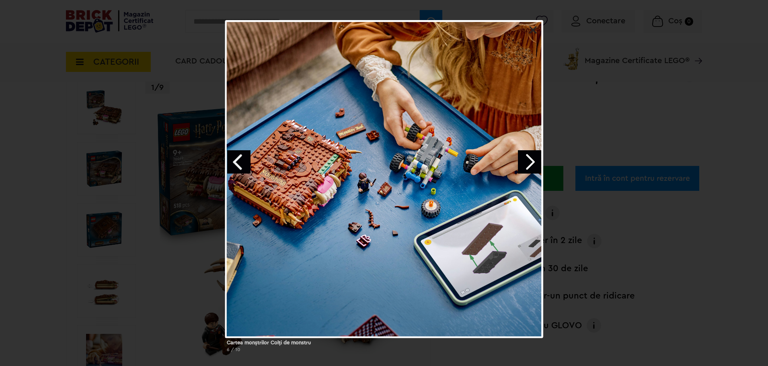
click at [527, 163] on link "Next image" at bounding box center [529, 161] width 23 height 23
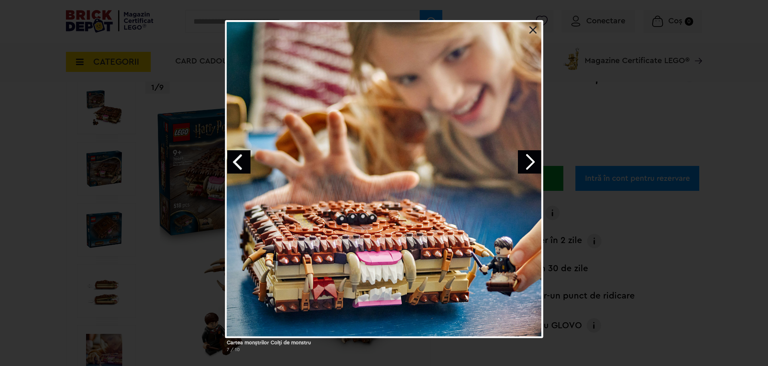
click at [532, 31] on link at bounding box center [533, 30] width 8 height 8
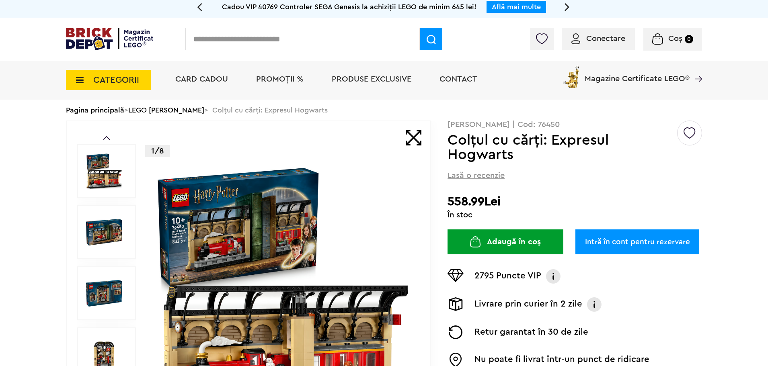
scroll to position [80, 0]
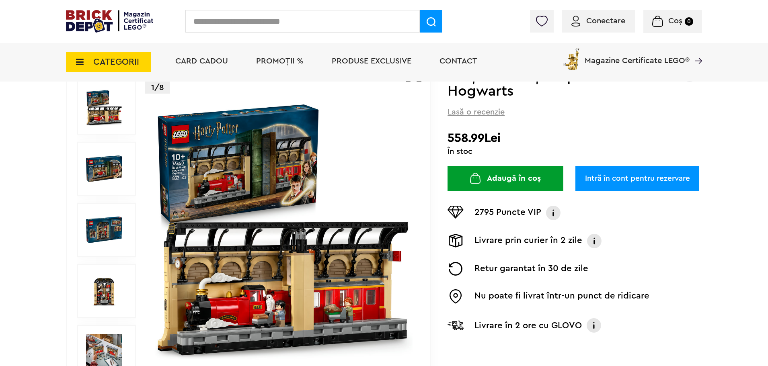
click at [98, 121] on img at bounding box center [104, 108] width 36 height 36
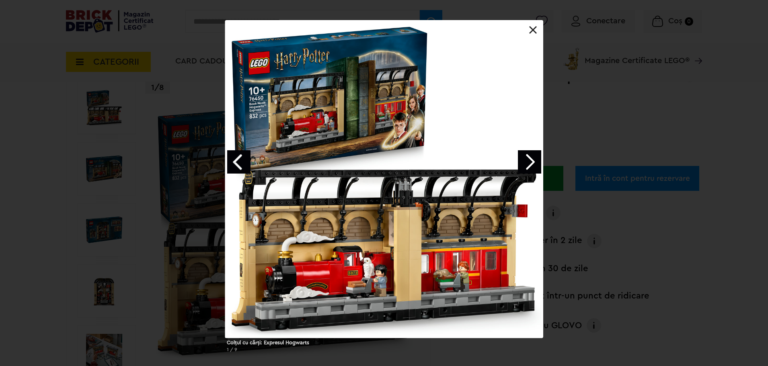
click at [533, 160] on link "Next image" at bounding box center [529, 161] width 23 height 23
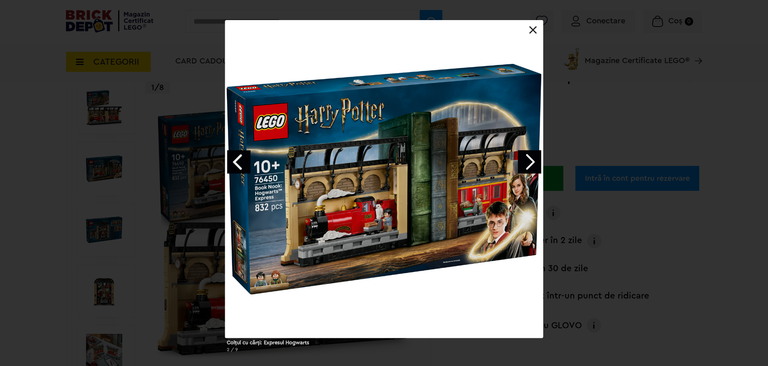
click at [533, 160] on link "Next image" at bounding box center [529, 161] width 23 height 23
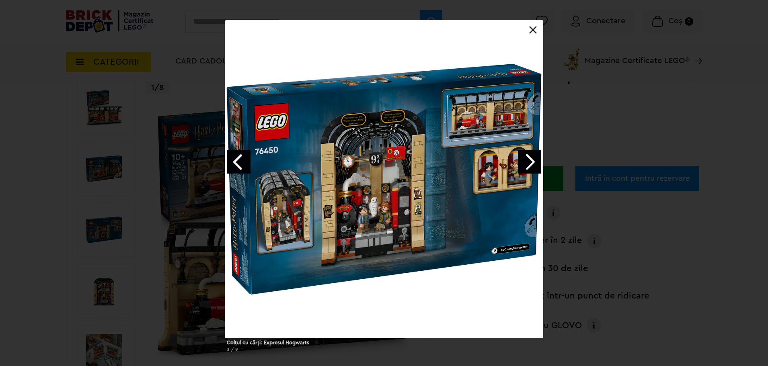
click at [533, 160] on link "Next image" at bounding box center [529, 161] width 23 height 23
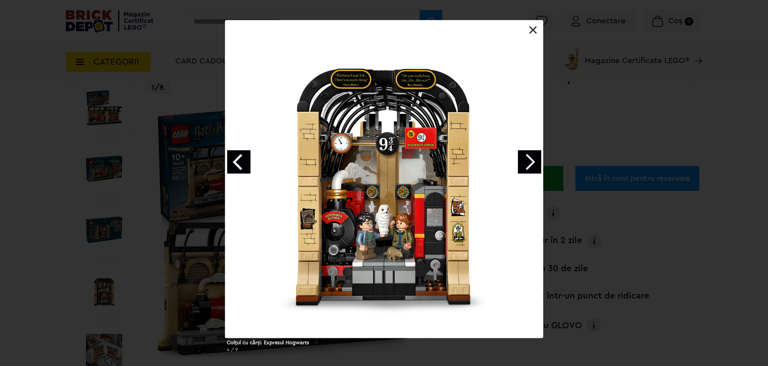
click at [533, 160] on link "Next image" at bounding box center [529, 161] width 23 height 23
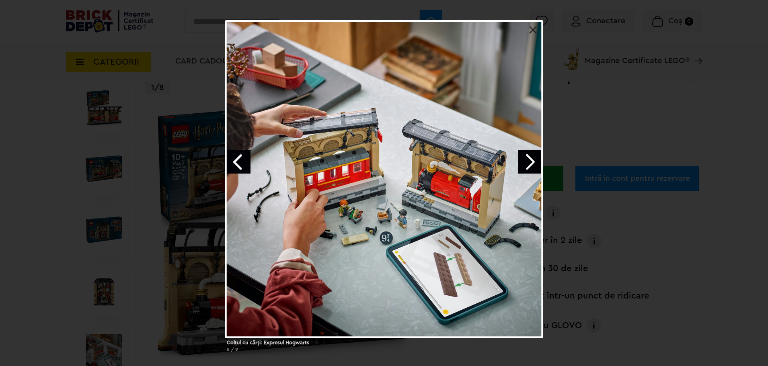
click at [533, 160] on link "Next image" at bounding box center [529, 161] width 23 height 23
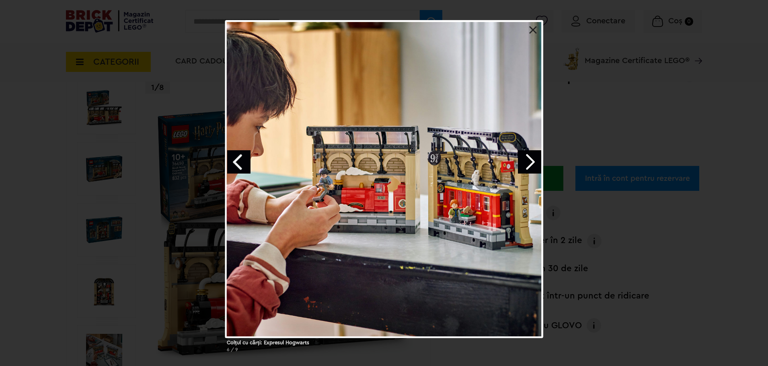
click at [533, 160] on link "Next image" at bounding box center [529, 161] width 23 height 23
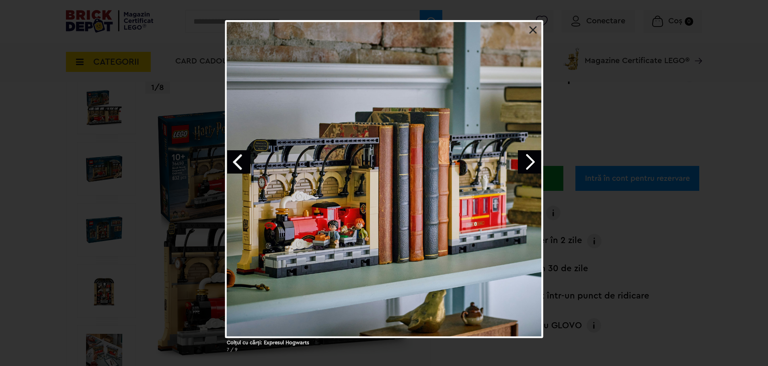
click at [533, 164] on link "Next image" at bounding box center [529, 161] width 23 height 23
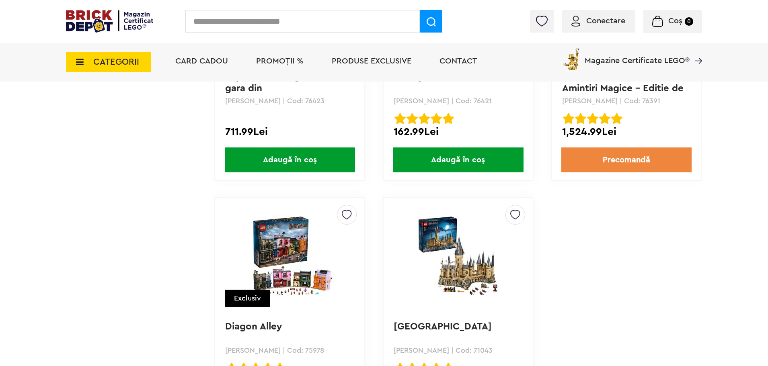
scroll to position [1166, 0]
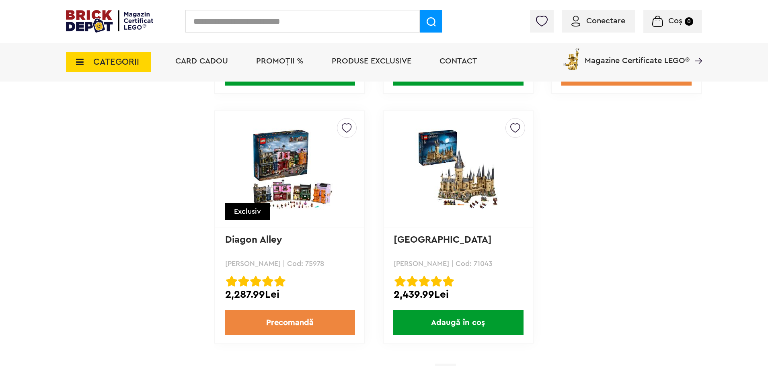
click at [294, 162] on img at bounding box center [290, 169] width 113 height 81
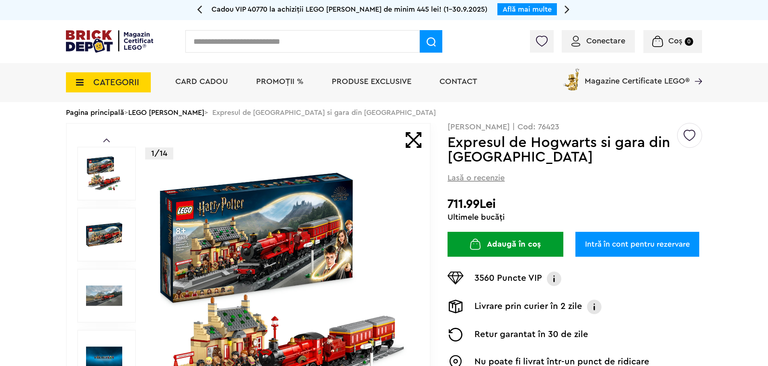
drag, startPoint x: 272, startPoint y: 234, endPoint x: 297, endPoint y: 234, distance: 24.9
click at [272, 234] on img at bounding box center [283, 295] width 259 height 259
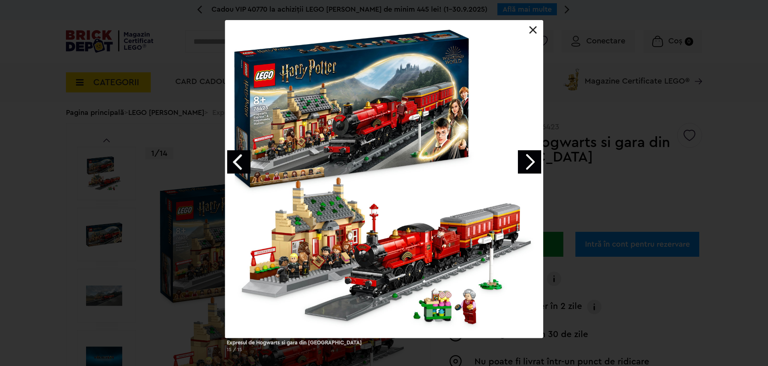
click at [534, 163] on link "Next image" at bounding box center [529, 161] width 23 height 23
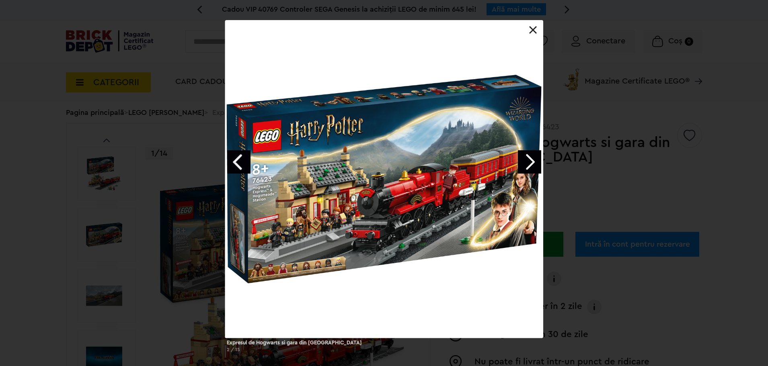
click at [534, 163] on link "Next image" at bounding box center [529, 161] width 23 height 23
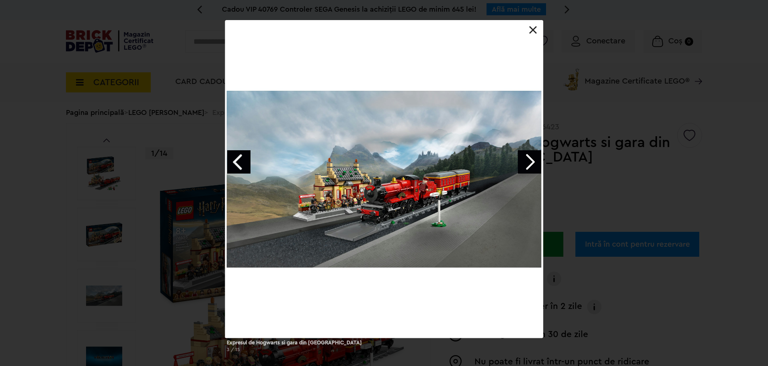
click at [534, 163] on link "Next image" at bounding box center [529, 161] width 23 height 23
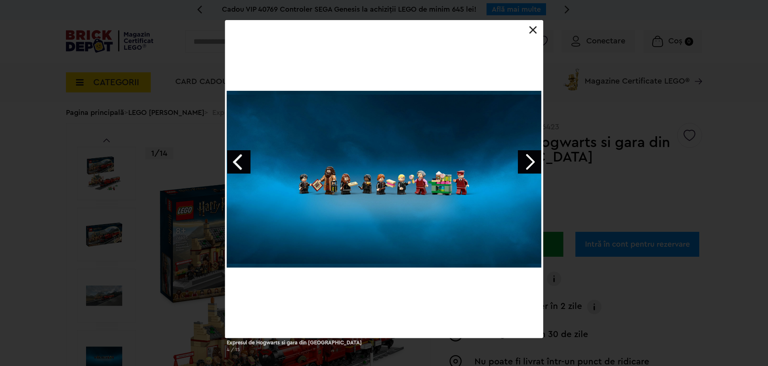
click at [534, 163] on link "Next image" at bounding box center [529, 161] width 23 height 23
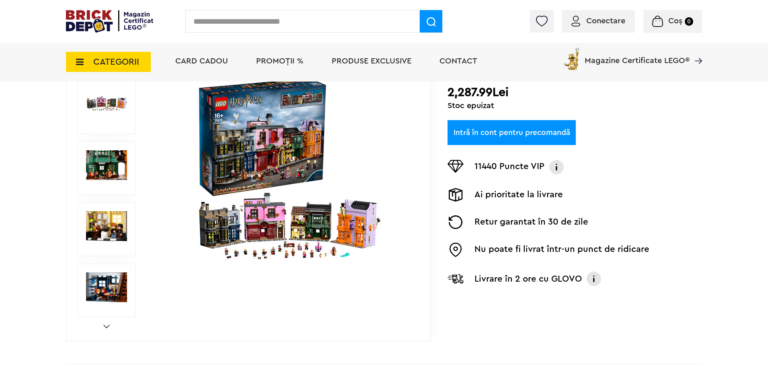
scroll to position [201, 0]
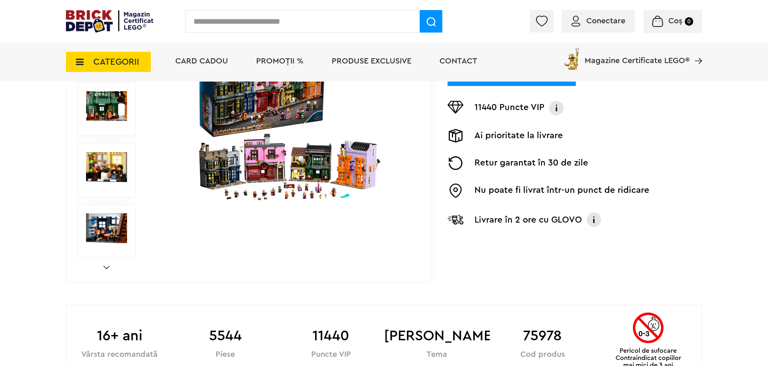
click at [226, 161] on img at bounding box center [283, 109] width 259 height 187
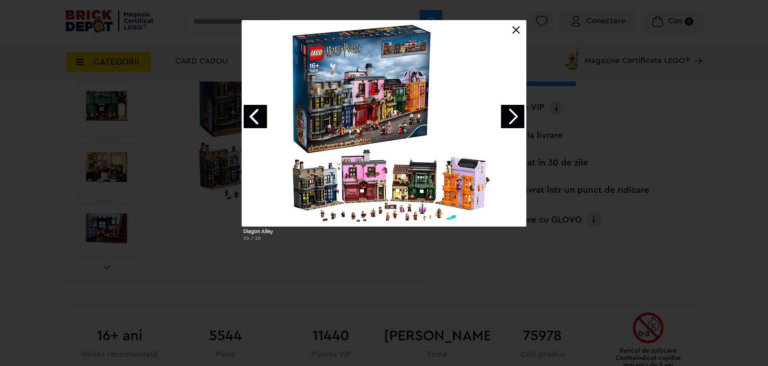
click at [591, 178] on div "Diagon Alley 20 / 20" at bounding box center [384, 134] width 768 height 228
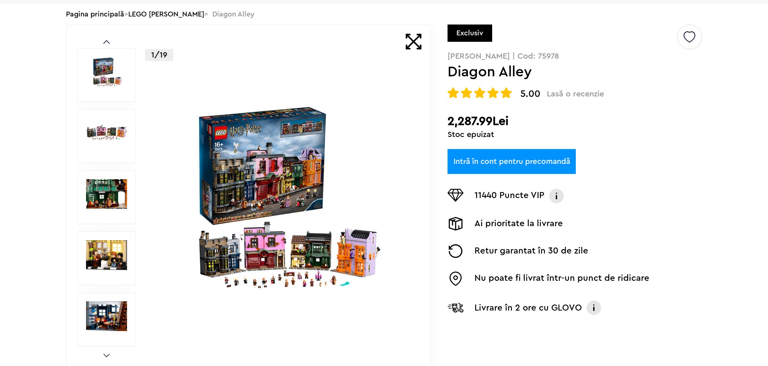
scroll to position [0, 0]
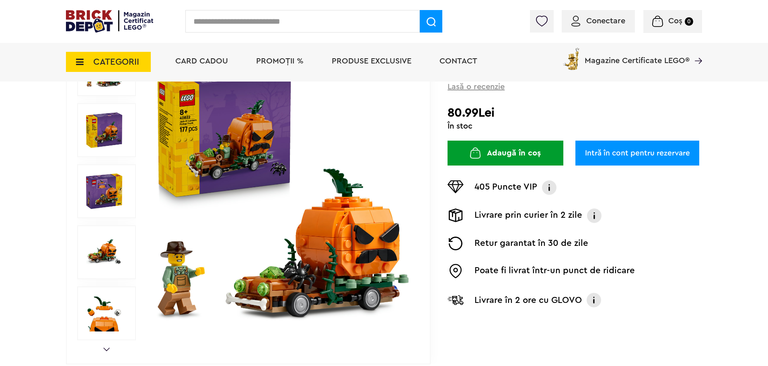
scroll to position [121, 0]
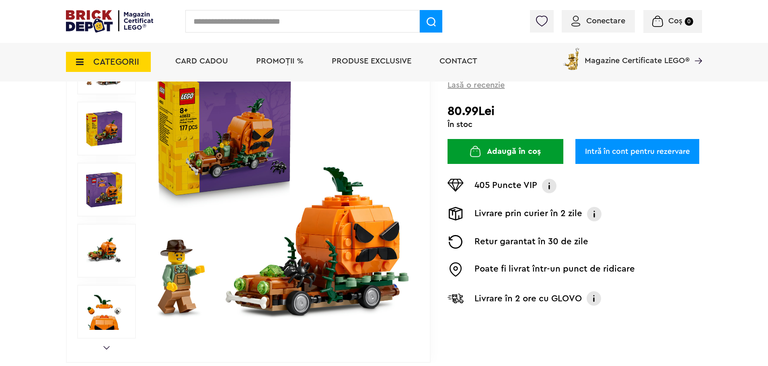
click at [99, 191] on img at bounding box center [104, 190] width 36 height 36
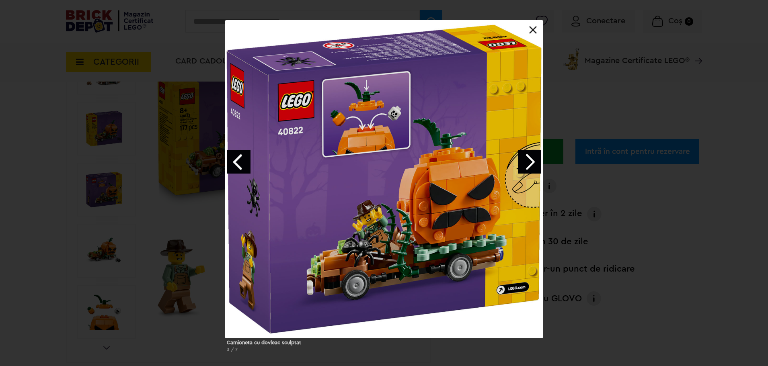
click at [531, 158] on link "Next image" at bounding box center [529, 161] width 23 height 23
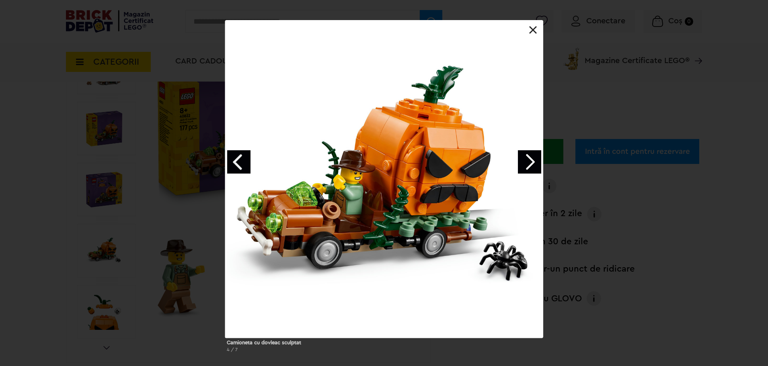
click at [531, 158] on link "Next image" at bounding box center [529, 161] width 23 height 23
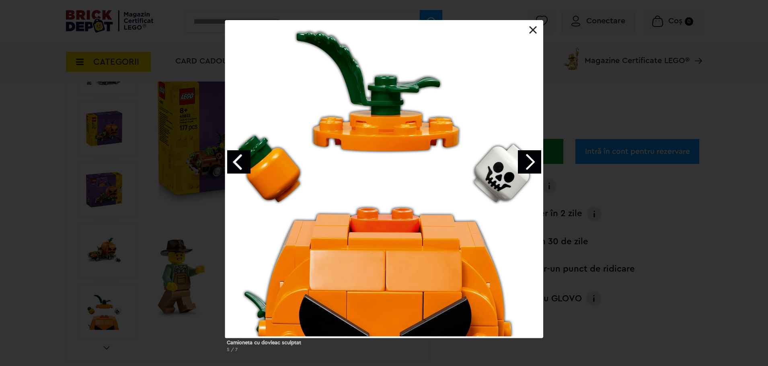
click at [531, 158] on link "Next image" at bounding box center [529, 161] width 23 height 23
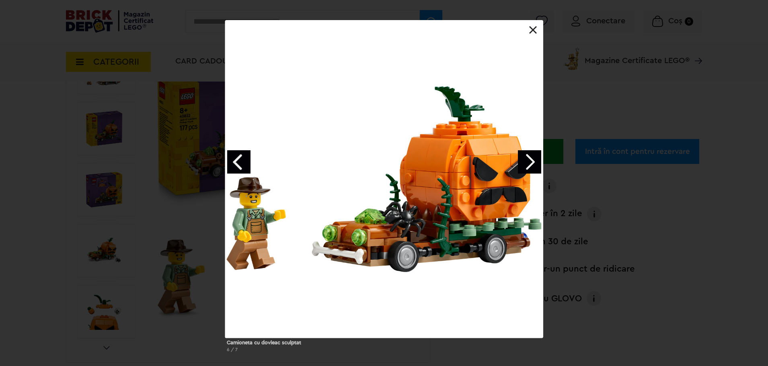
click at [758, 214] on div "Camioneta cu dovleac sculptat 6 / 7" at bounding box center [384, 189] width 768 height 339
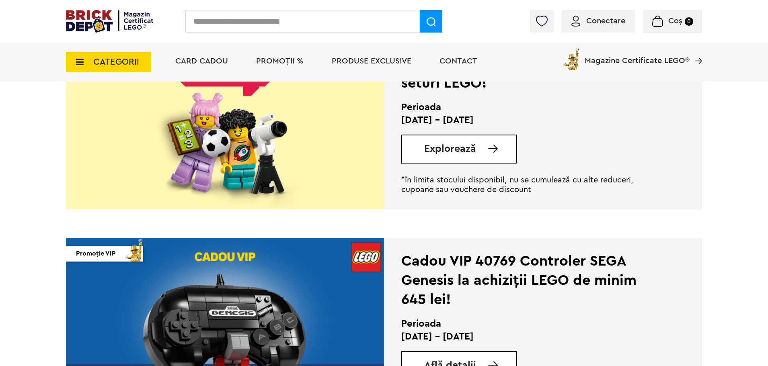
scroll to position [925, 0]
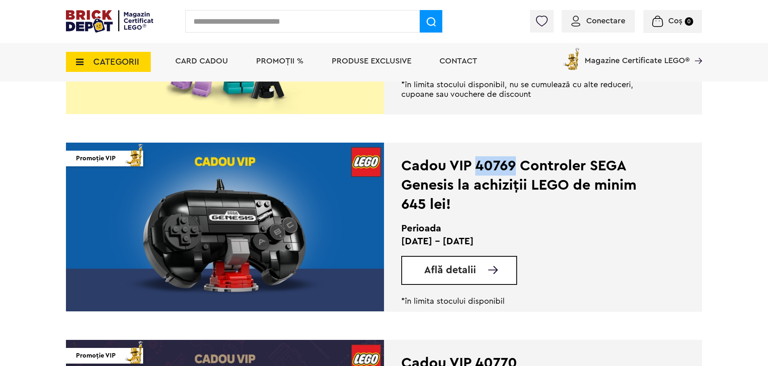
drag, startPoint x: 473, startPoint y: 164, endPoint x: 516, endPoint y: 167, distance: 42.7
click at [516, 167] on div "Cadou VIP 40769 Controler SEGA Genesis la achiziții LEGO de minim 645 lei!" at bounding box center [531, 185] width 261 height 58
copy div "40769"
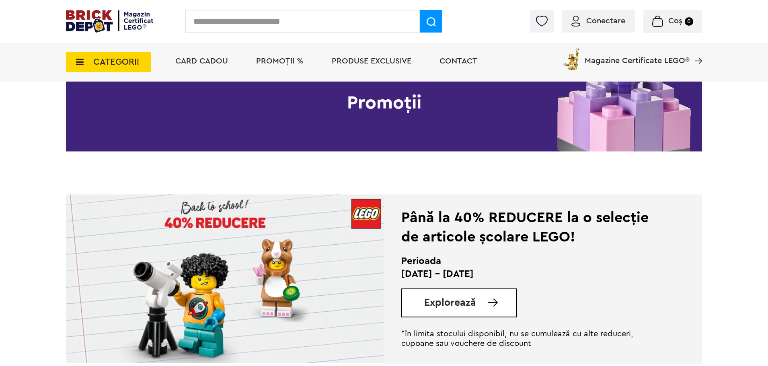
scroll to position [0, 0]
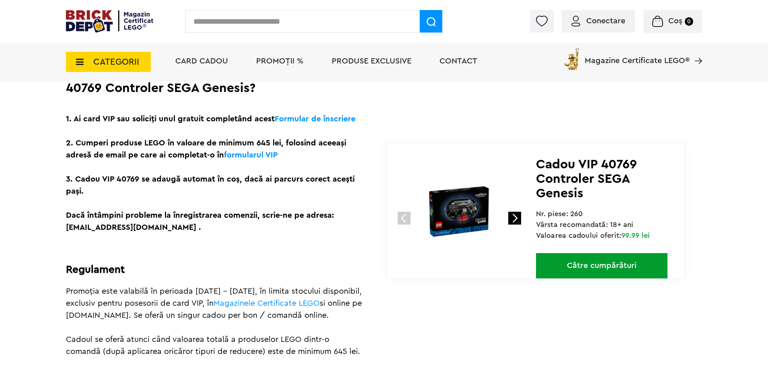
scroll to position [241, 0]
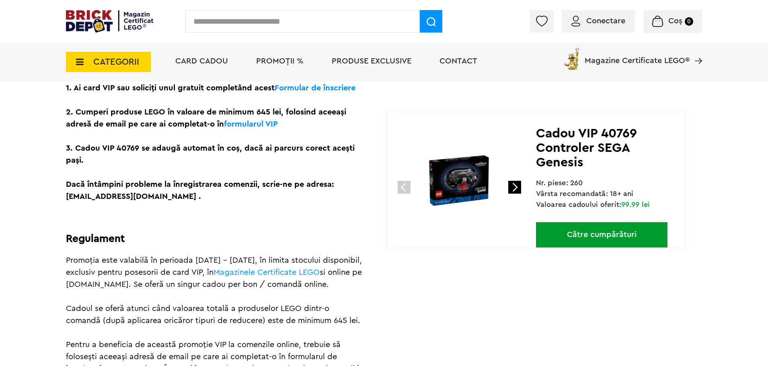
click at [582, 234] on link "Către cumpărături" at bounding box center [601, 234] width 131 height 25
